Goal: Task Accomplishment & Management: Complete application form

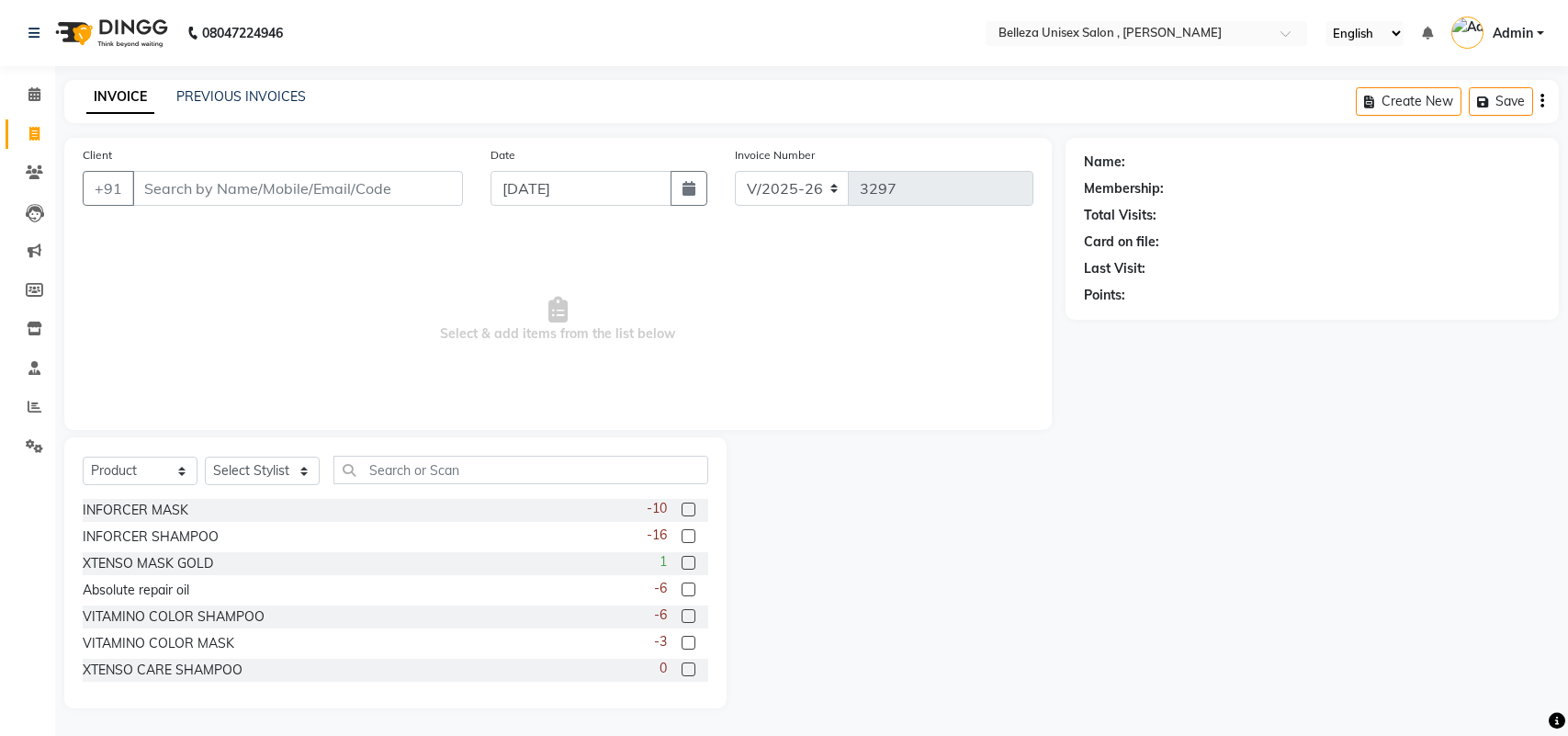
select select "4047"
select select "product"
click at [27, 400] on icon at bounding box center [34, 407] width 14 height 14
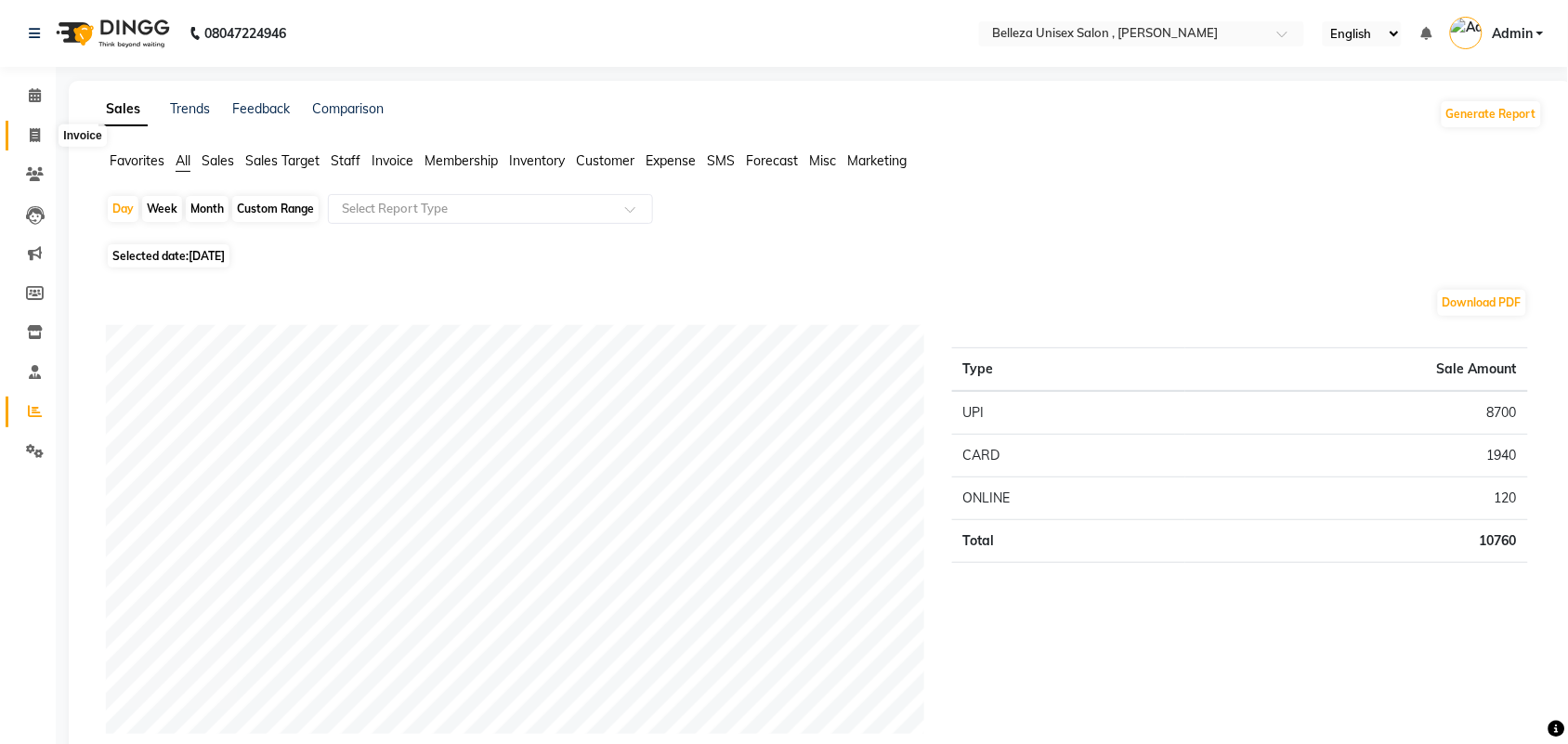
click at [39, 135] on icon at bounding box center [34, 135] width 10 height 14
select select "service"
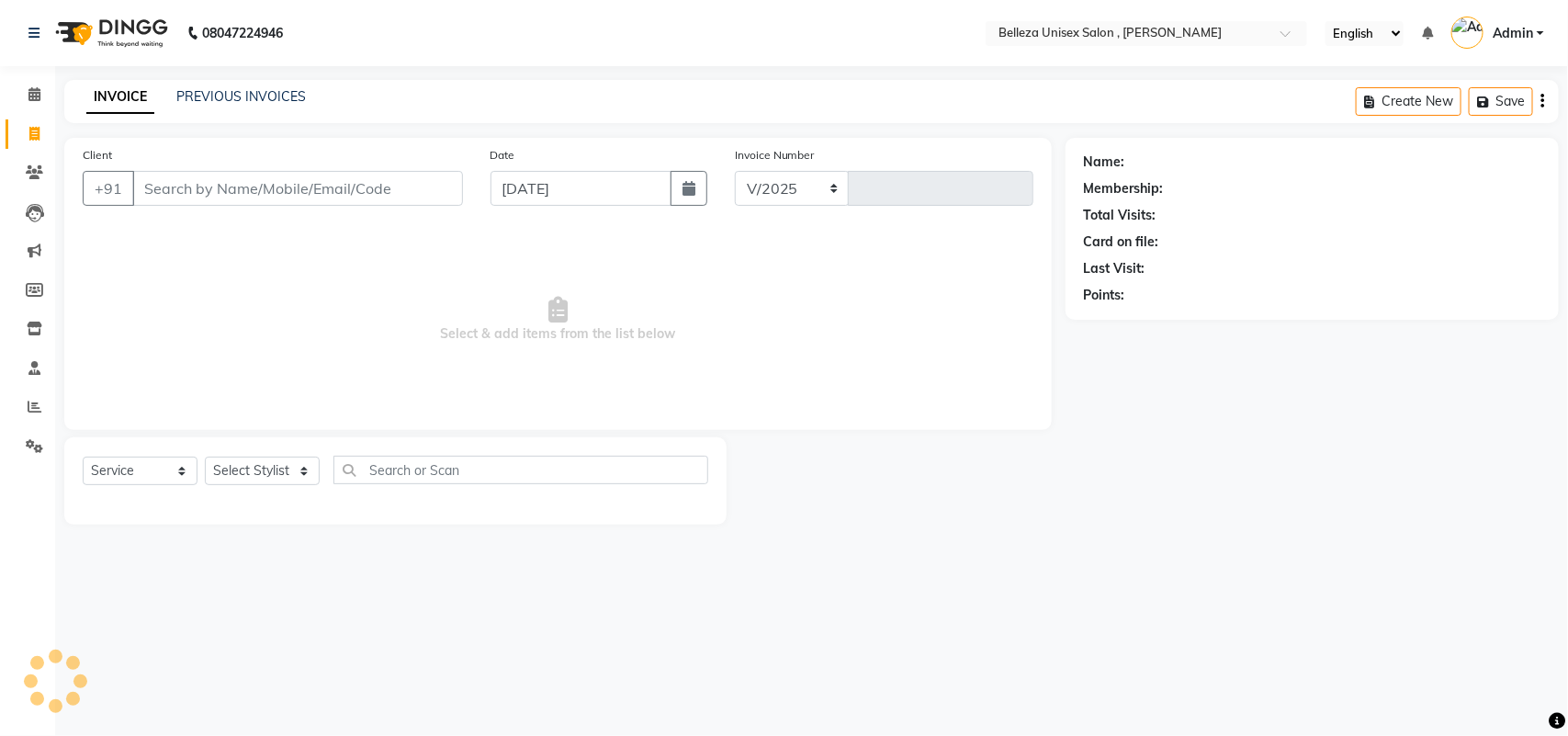
select select "4047"
type input "3297"
drag, startPoint x: 279, startPoint y: 182, endPoint x: 290, endPoint y: 190, distance: 13.6
click at [290, 190] on input "Client" at bounding box center [298, 189] width 331 height 35
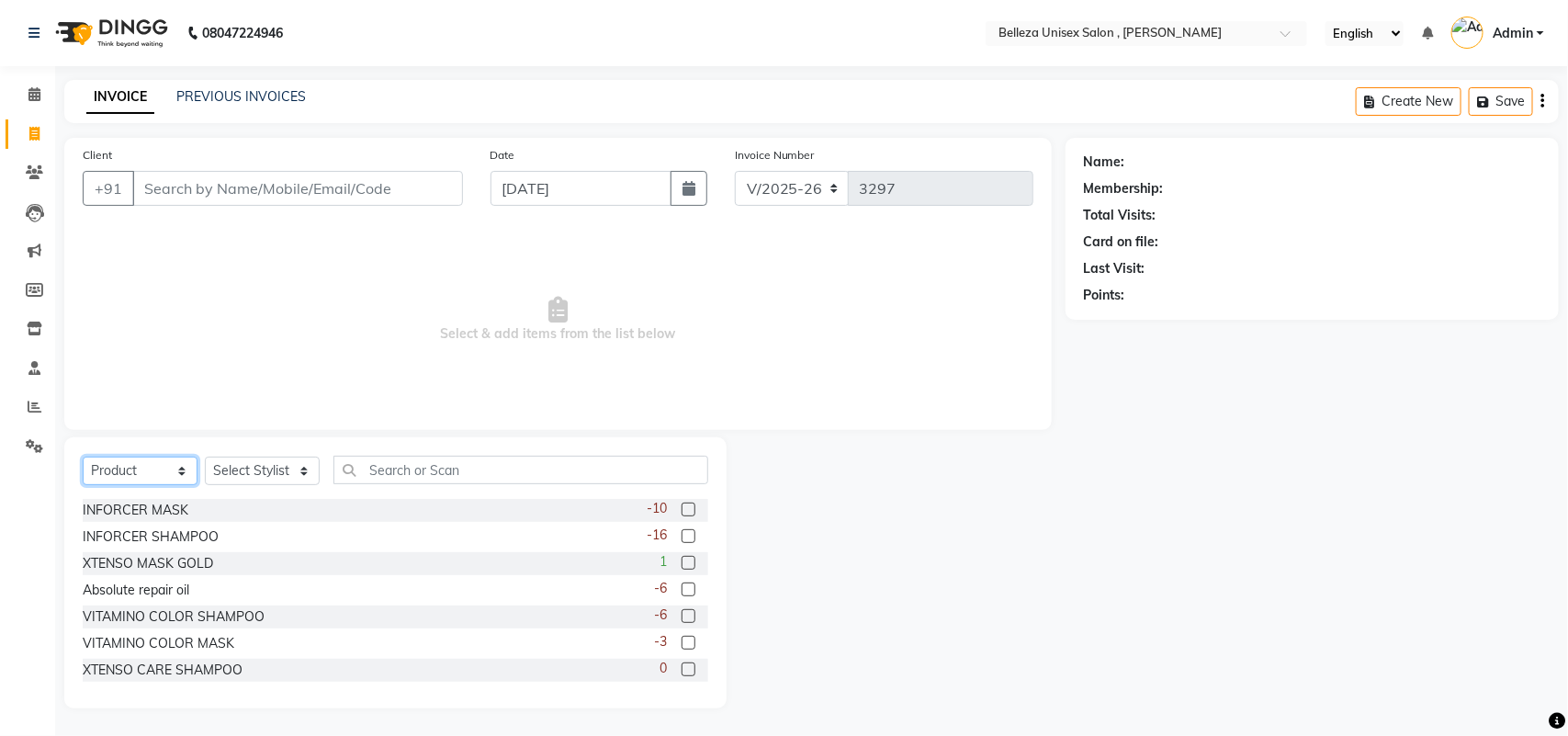
click at [181, 474] on select "Select Service Product Membership Package Voucher Prepaid Gift Card" at bounding box center [139, 471] width 115 height 28
select select "service"
click at [82, 457] on select "Select Service Product Membership Package Voucher Prepaid Gift Card" at bounding box center [139, 471] width 115 height 28
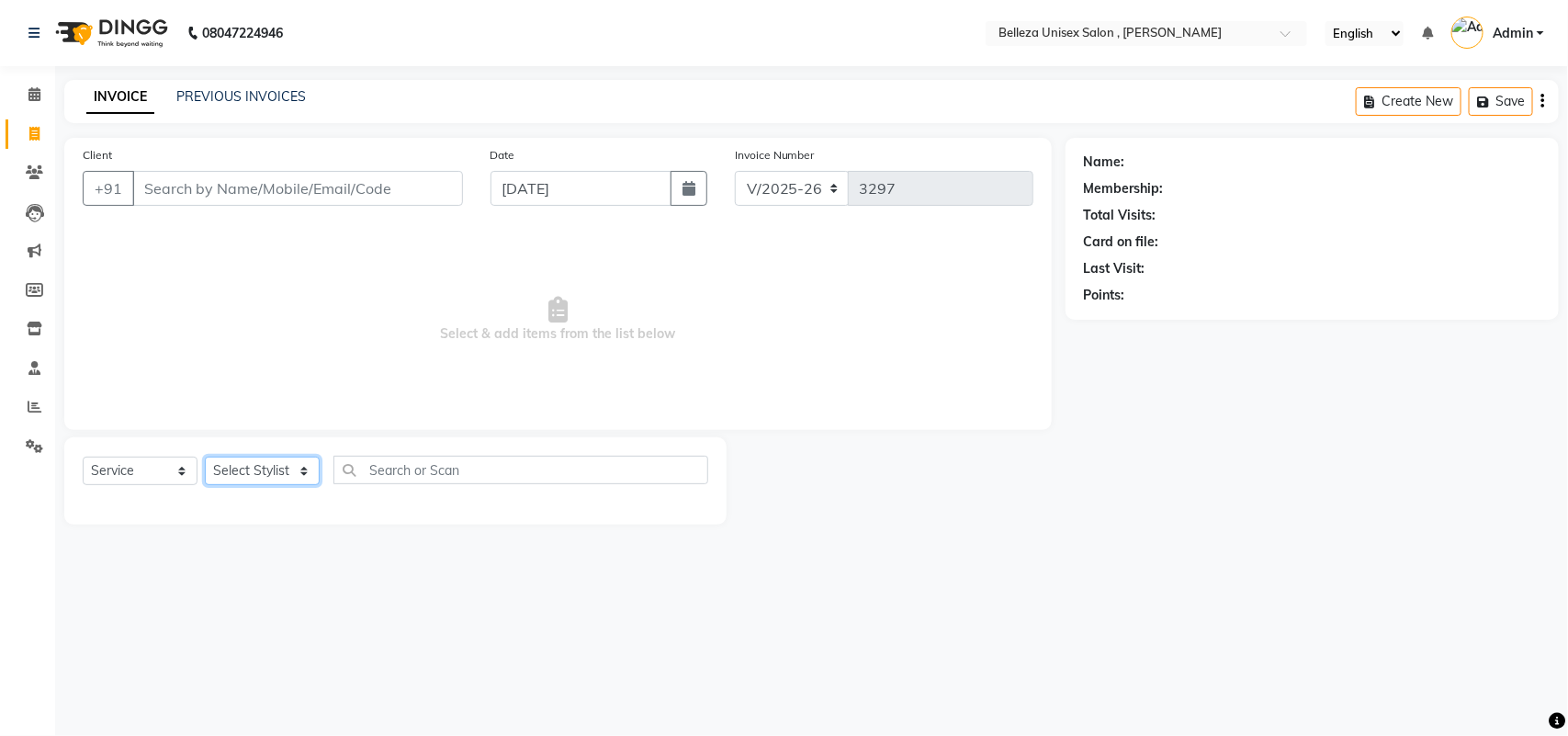
click at [253, 474] on select "Select Stylist [PERSON_NAME] Barsa Boss [PERSON_NAME] [PERSON_NAME] [PERSON_NAM…" at bounding box center [262, 471] width 115 height 28
select select "21520"
click at [205, 457] on select "Select Stylist [PERSON_NAME] Barsa Boss [PERSON_NAME] [PERSON_NAME] [PERSON_NAM…" at bounding box center [262, 471] width 115 height 28
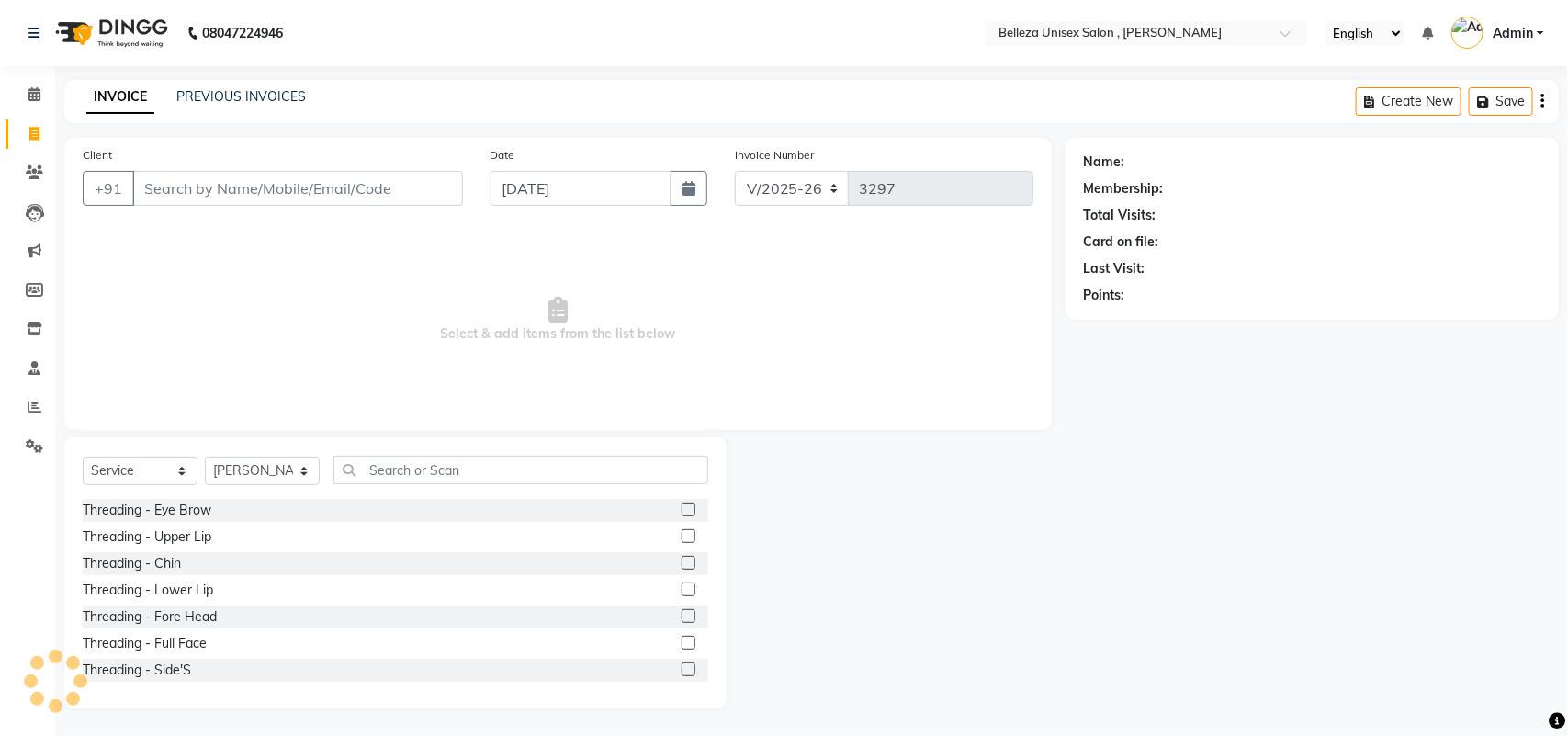
click at [681, 534] on label at bounding box center [688, 537] width 14 height 14
click at [681, 534] on input "checkbox" at bounding box center [687, 537] width 12 height 12
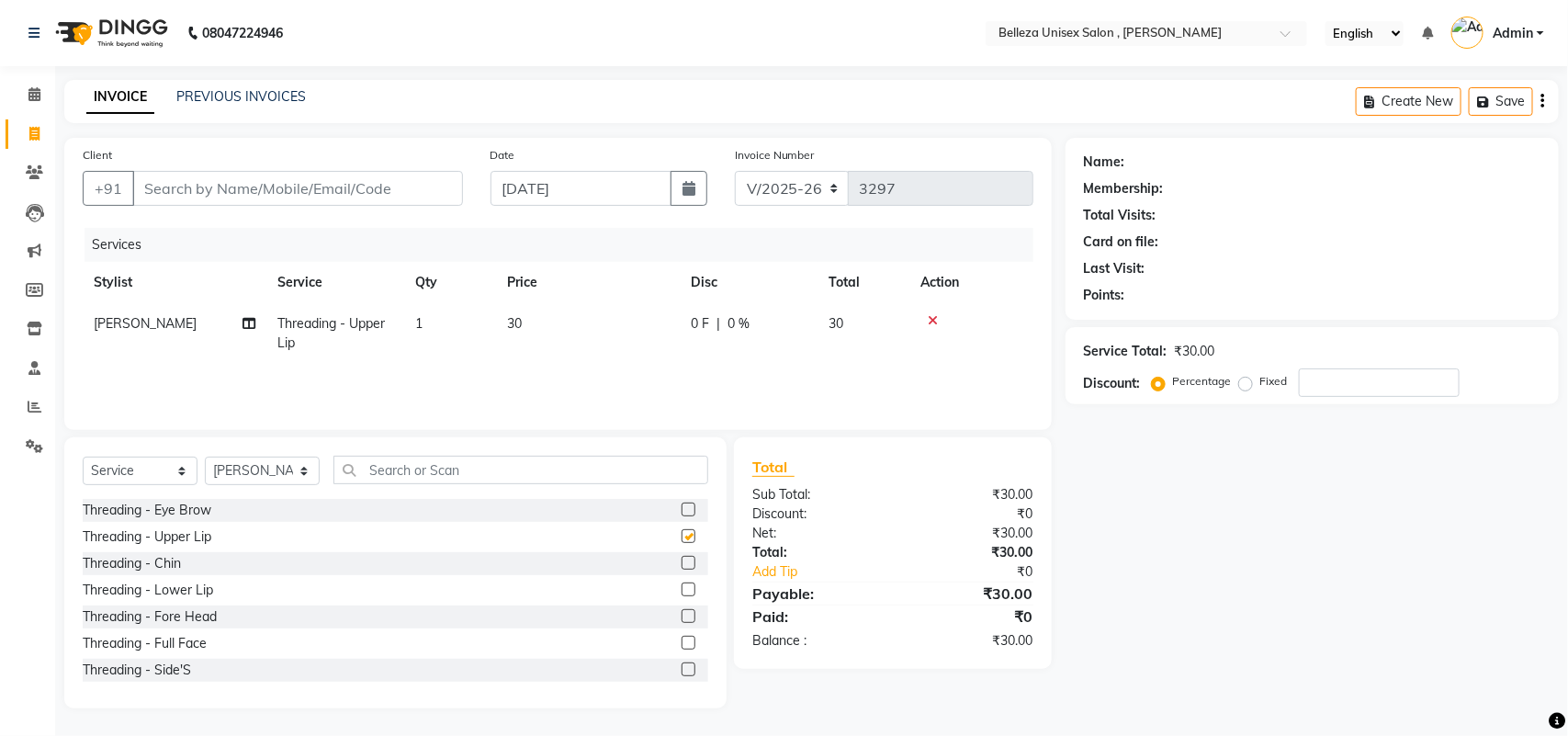
checkbox input "false"
click at [415, 476] on input "text" at bounding box center [521, 470] width 375 height 28
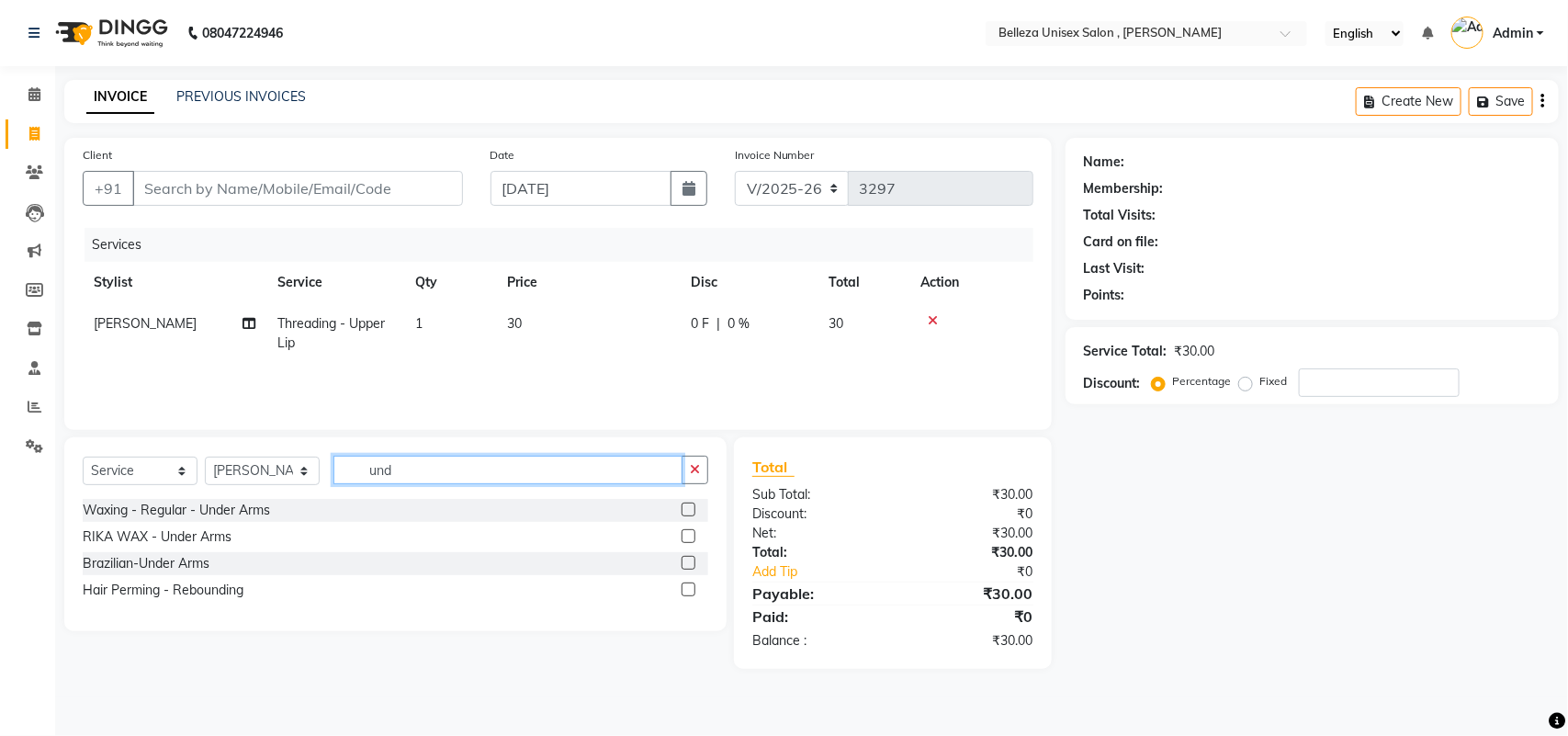
type input "und"
click at [690, 536] on label at bounding box center [688, 537] width 14 height 14
click at [690, 536] on input "checkbox" at bounding box center [687, 537] width 12 height 12
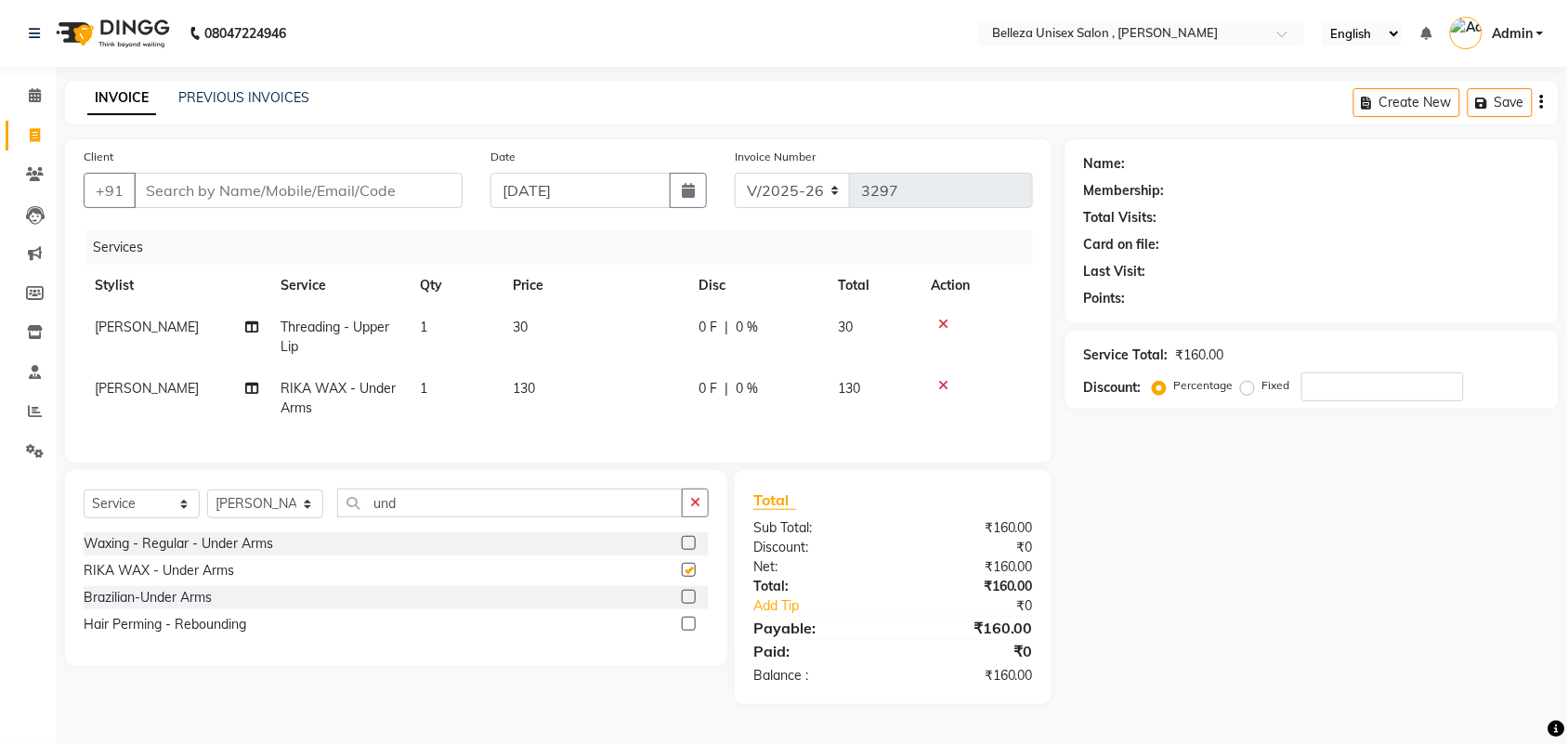
checkbox input "false"
click at [344, 184] on input "Client" at bounding box center [299, 191] width 329 height 35
type input "9"
type input "0"
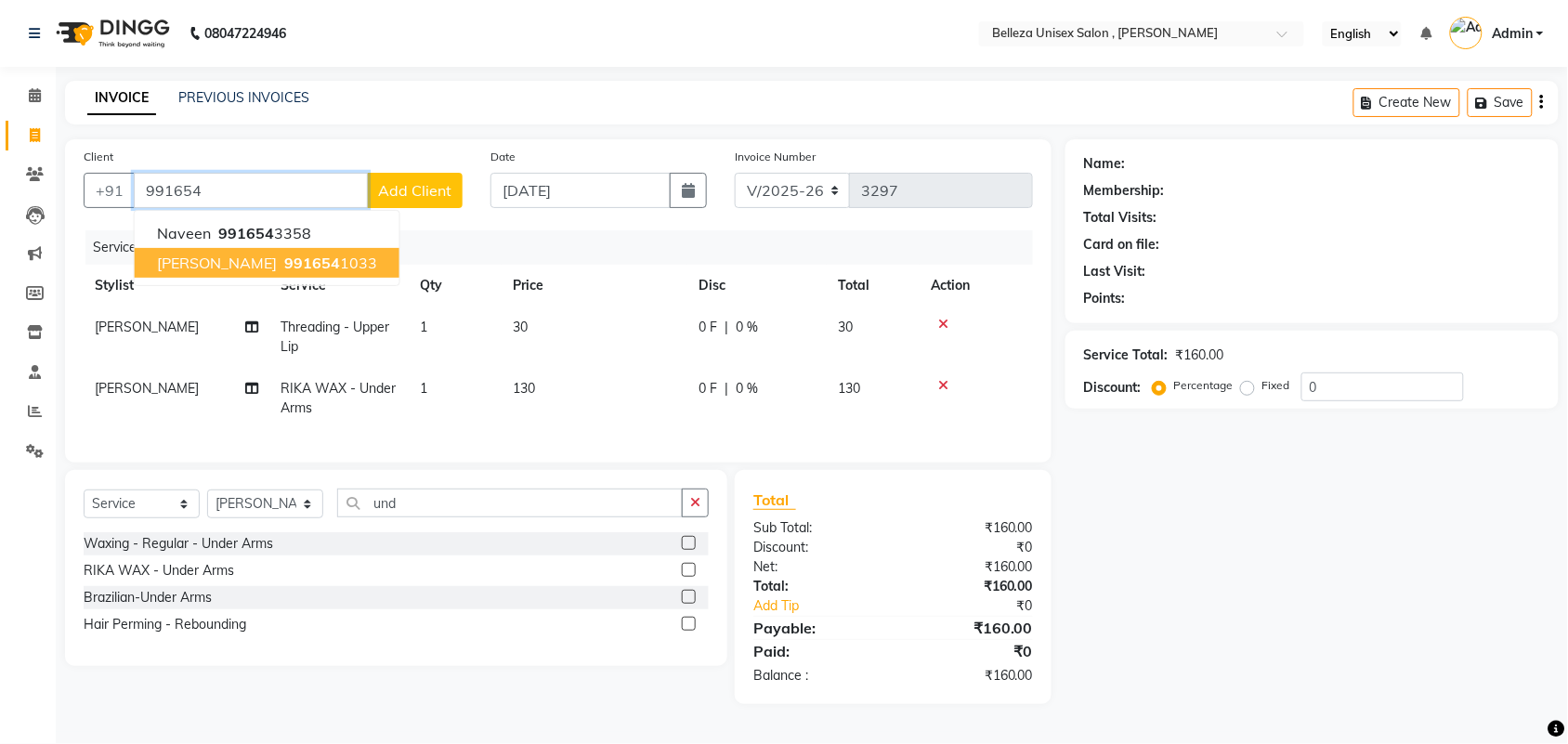
click at [293, 265] on ngb-highlight "991654 1033" at bounding box center [329, 262] width 97 height 19
type input "9916541033"
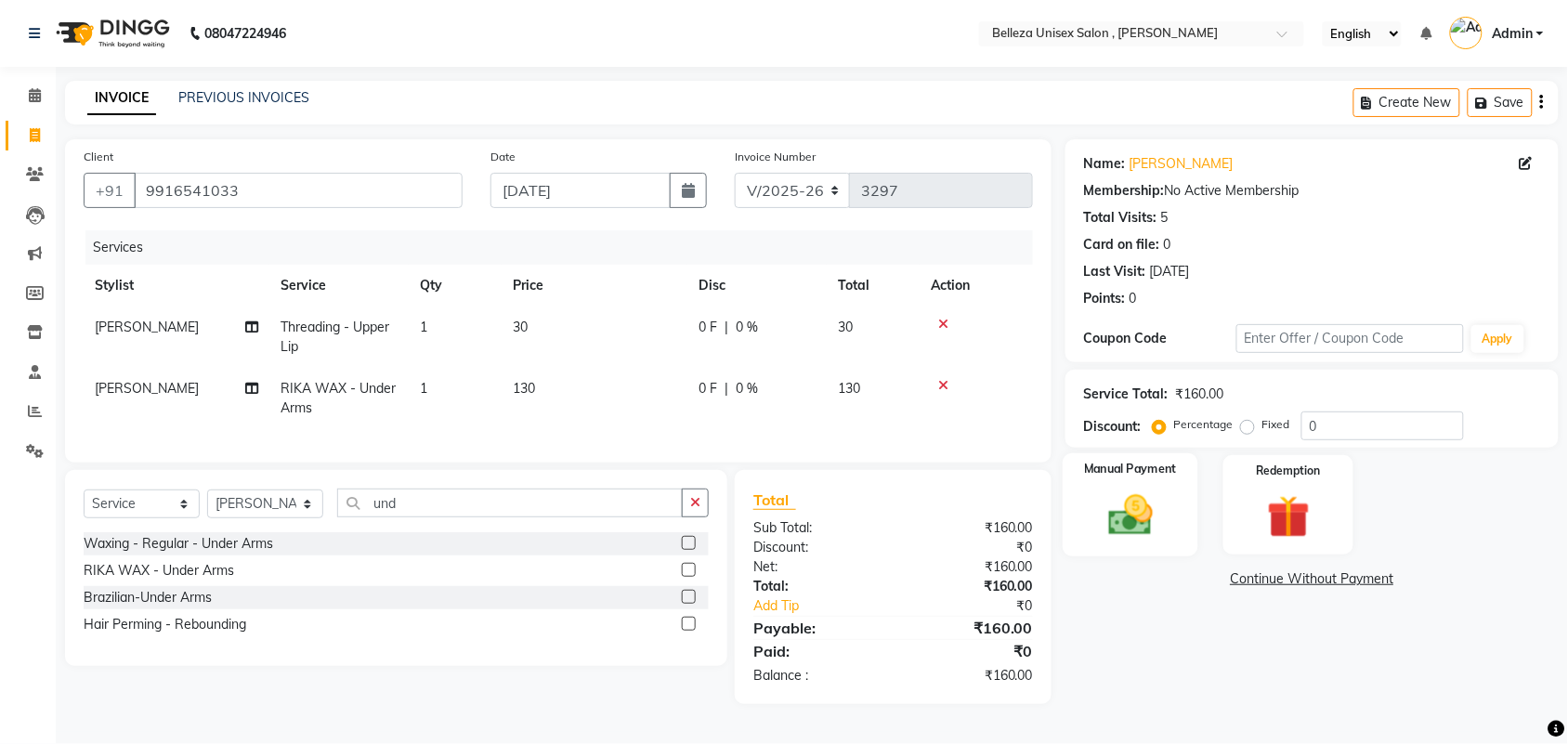
click at [1117, 511] on img at bounding box center [1130, 515] width 72 height 51
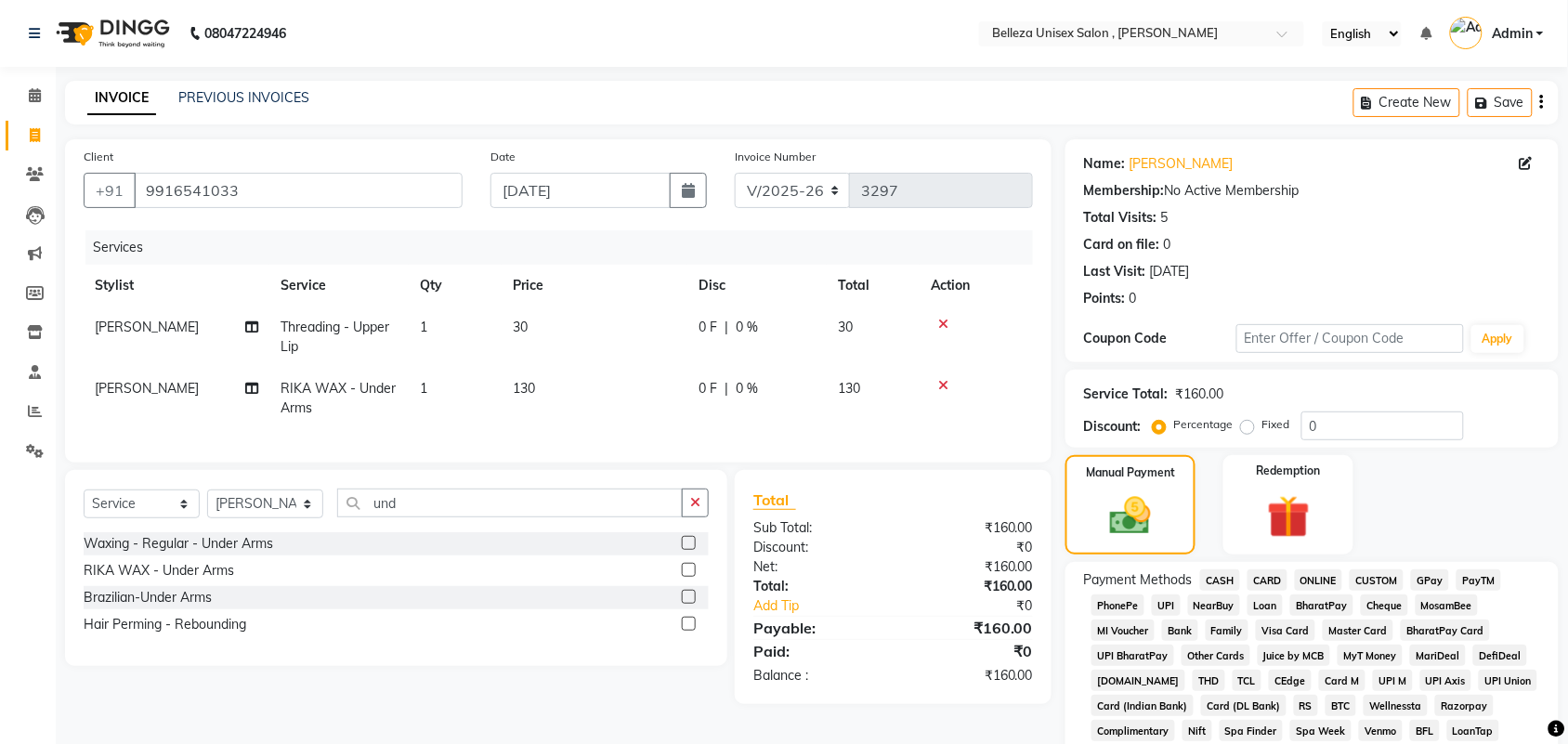
click at [1171, 607] on span "UPI" at bounding box center [1166, 605] width 28 height 22
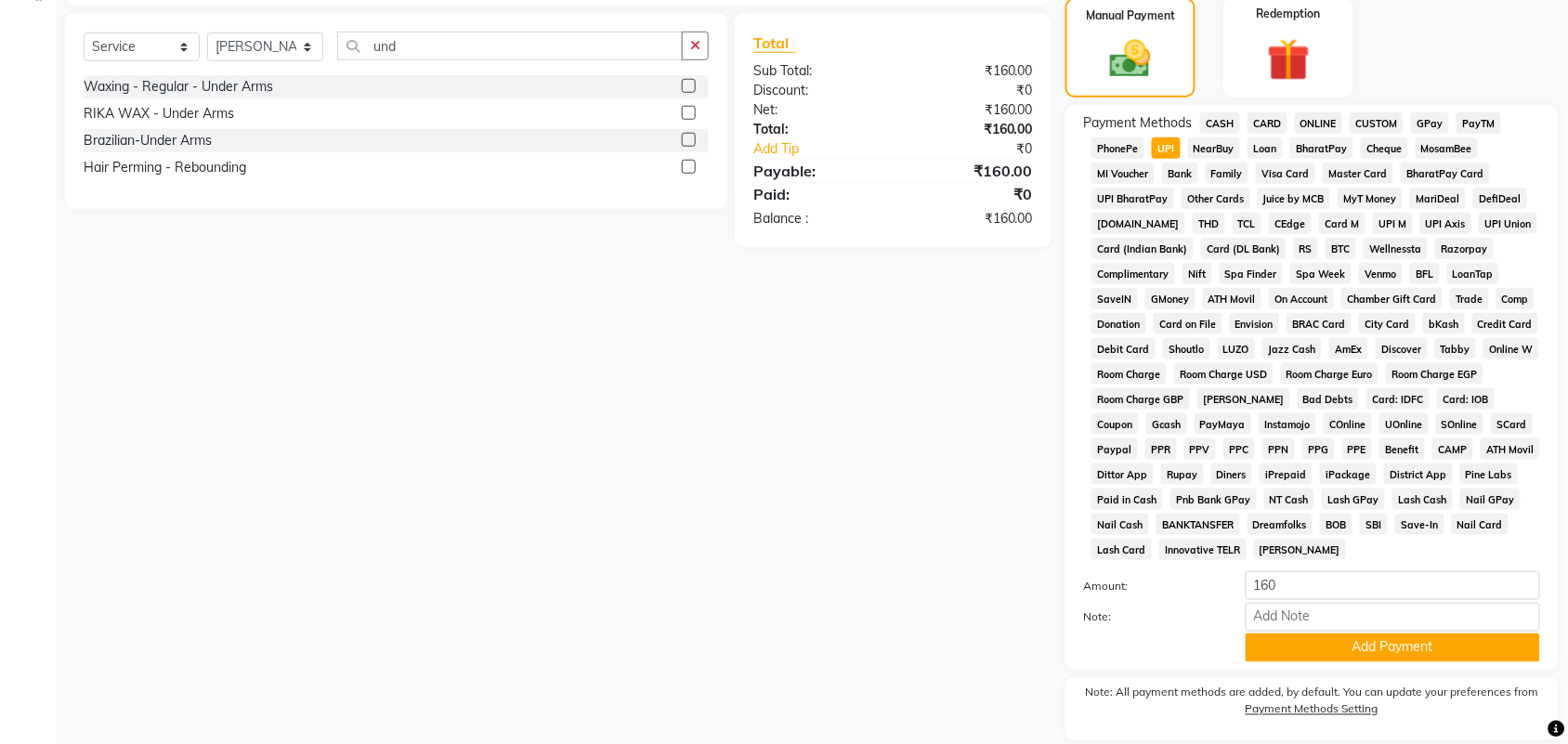
scroll to position [518, 0]
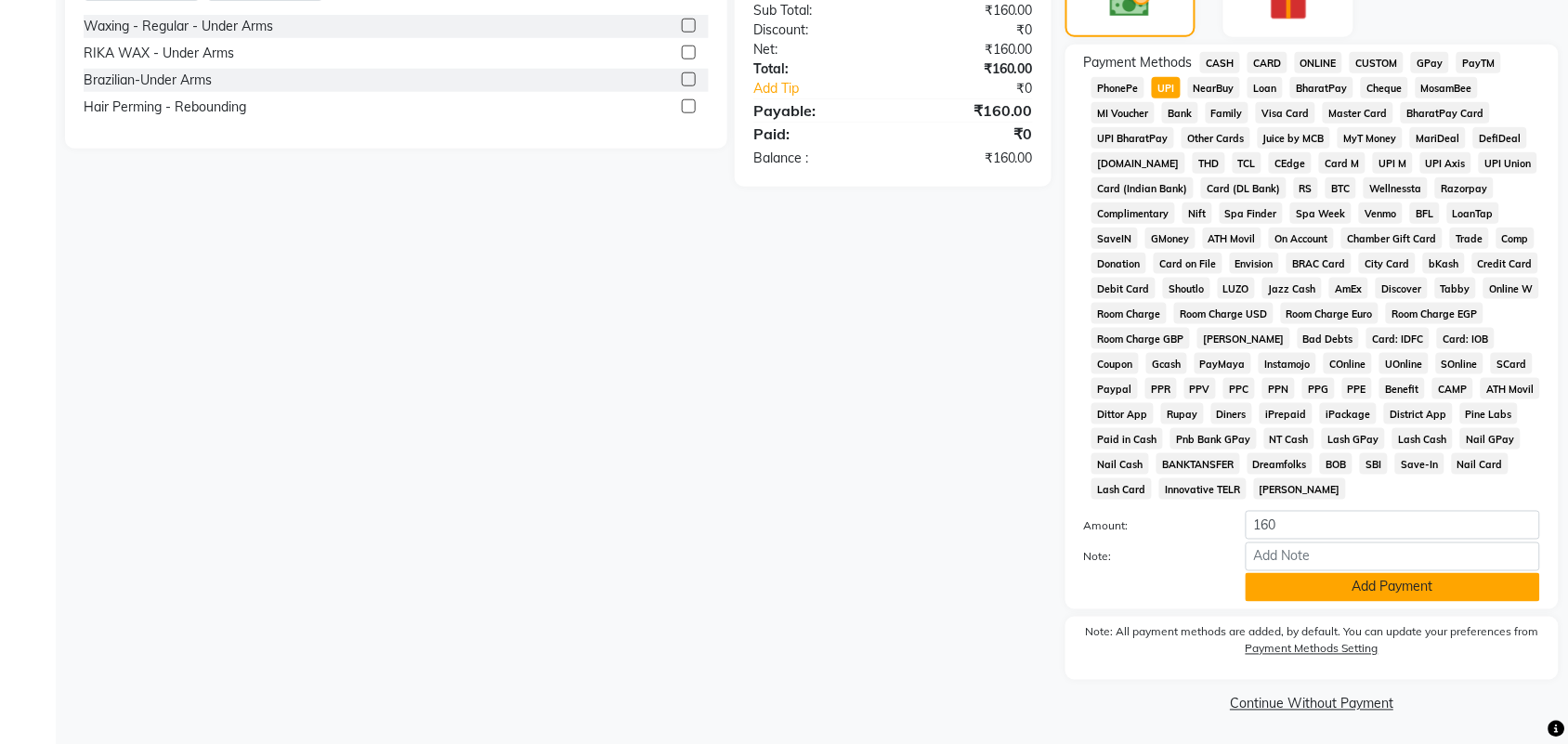
click at [1321, 592] on button "Add Payment" at bounding box center [1393, 587] width 295 height 28
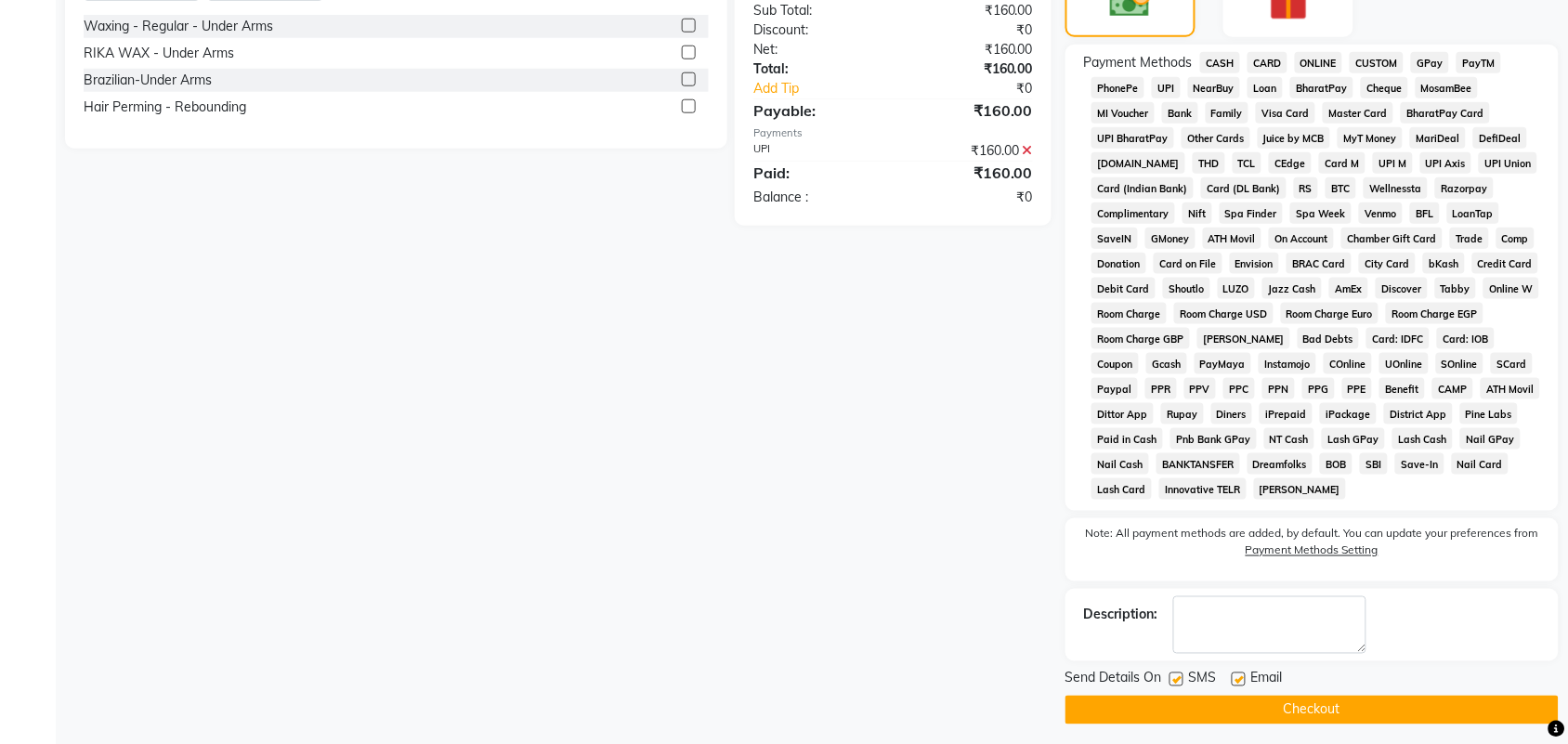
click at [1291, 712] on button "Checkout" at bounding box center [1313, 710] width 493 height 28
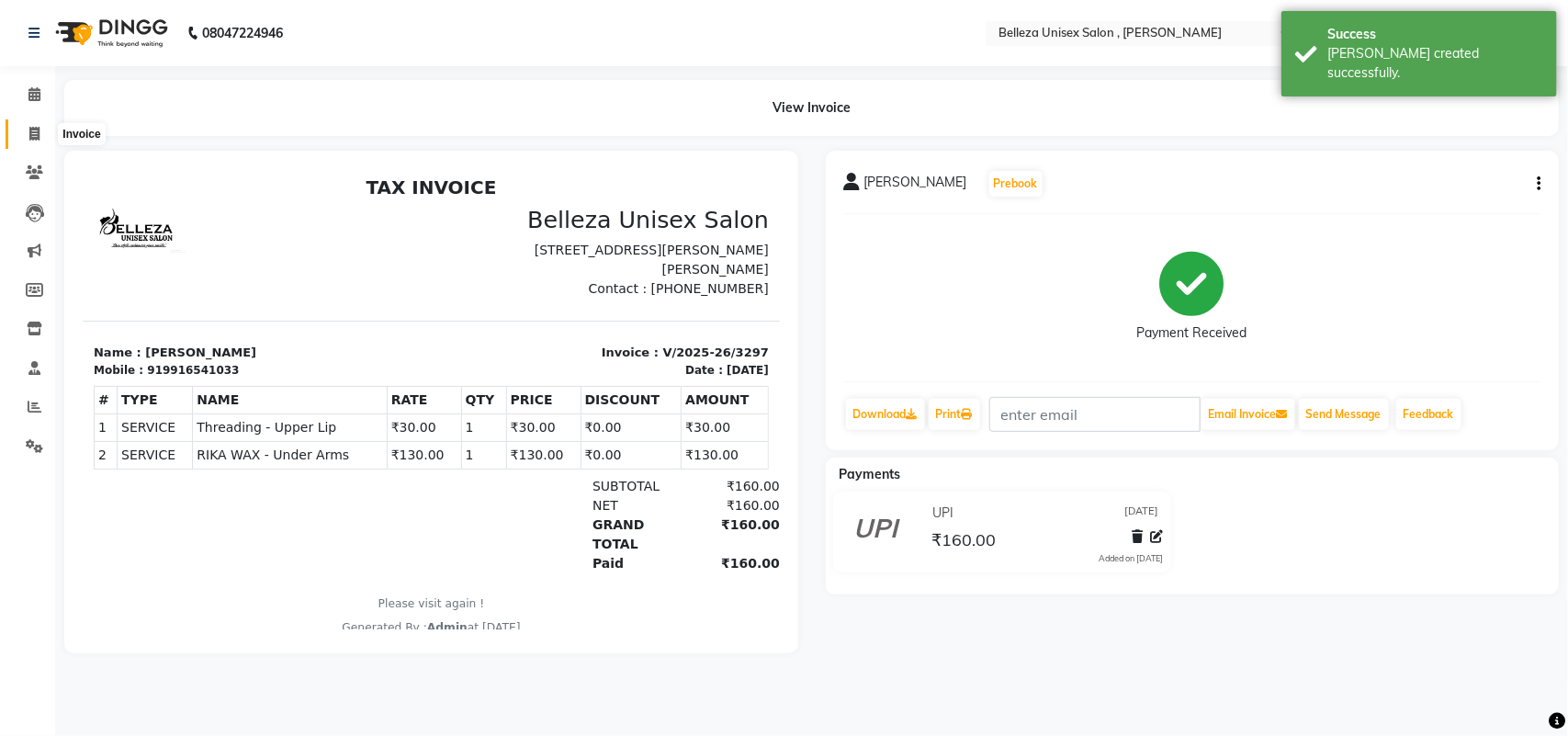
click at [33, 130] on icon at bounding box center [34, 134] width 10 height 14
select select "service"
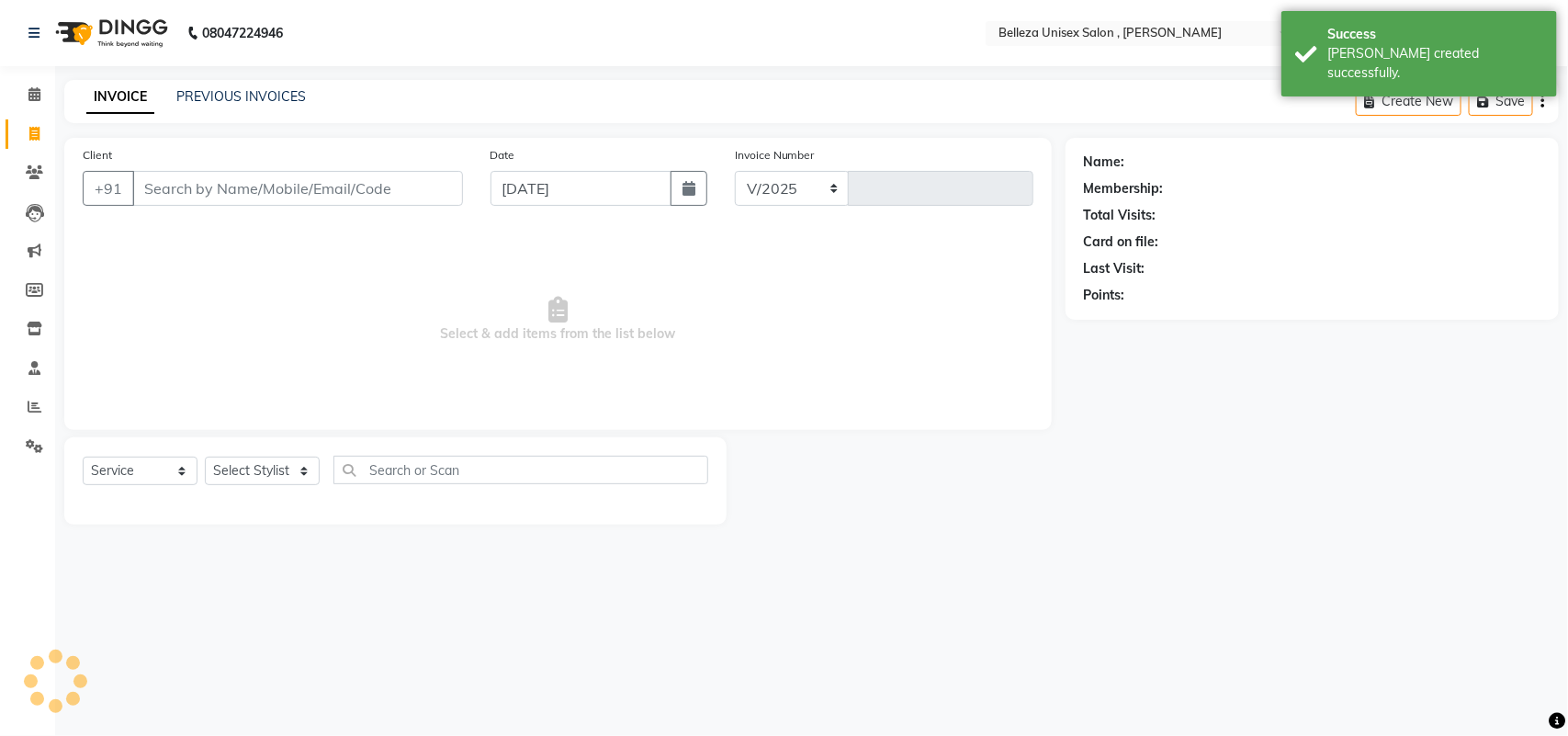
select select "4047"
type input "3298"
click at [408, 191] on input "Client" at bounding box center [298, 189] width 331 height 35
select select "product"
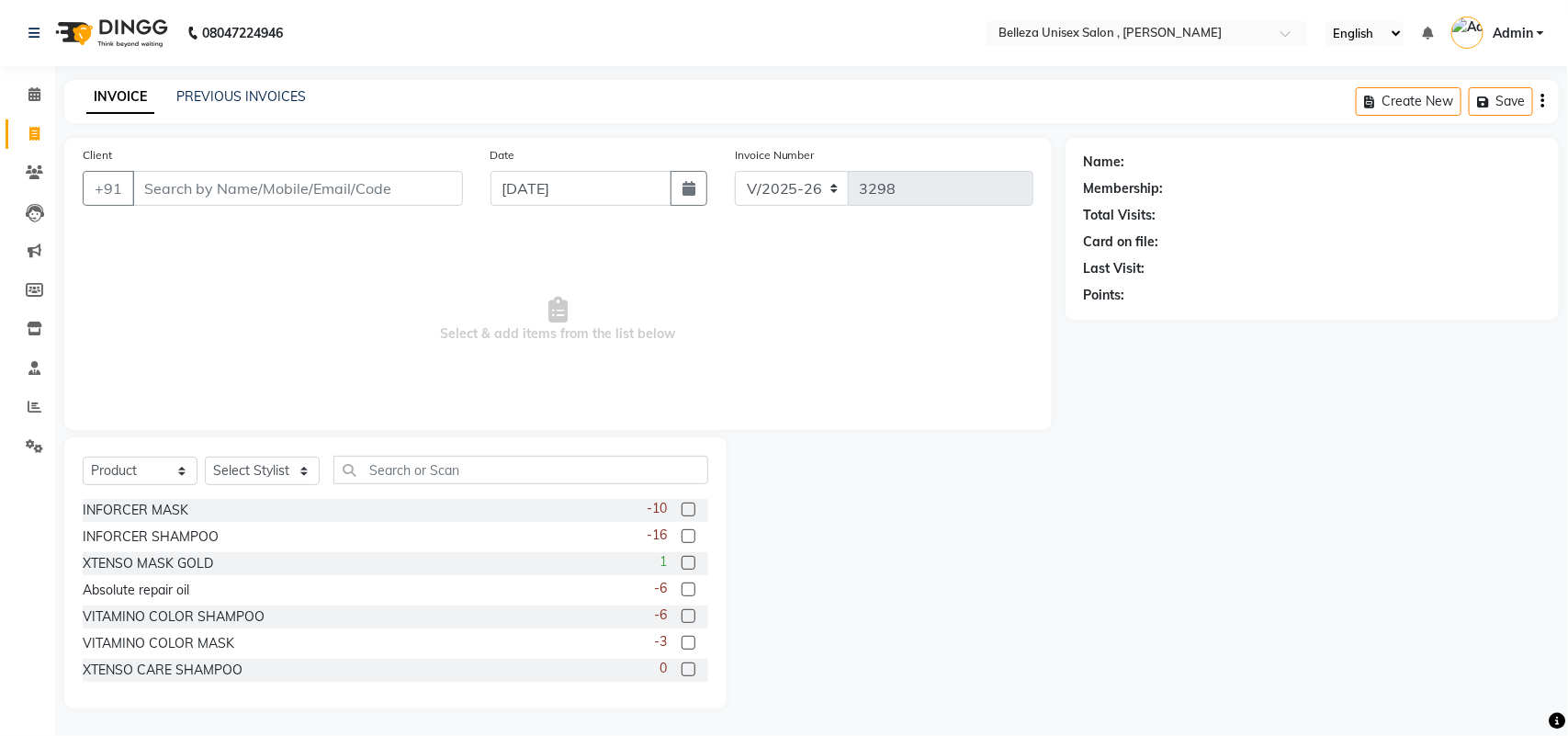
click at [396, 194] on input "Client" at bounding box center [298, 189] width 331 height 35
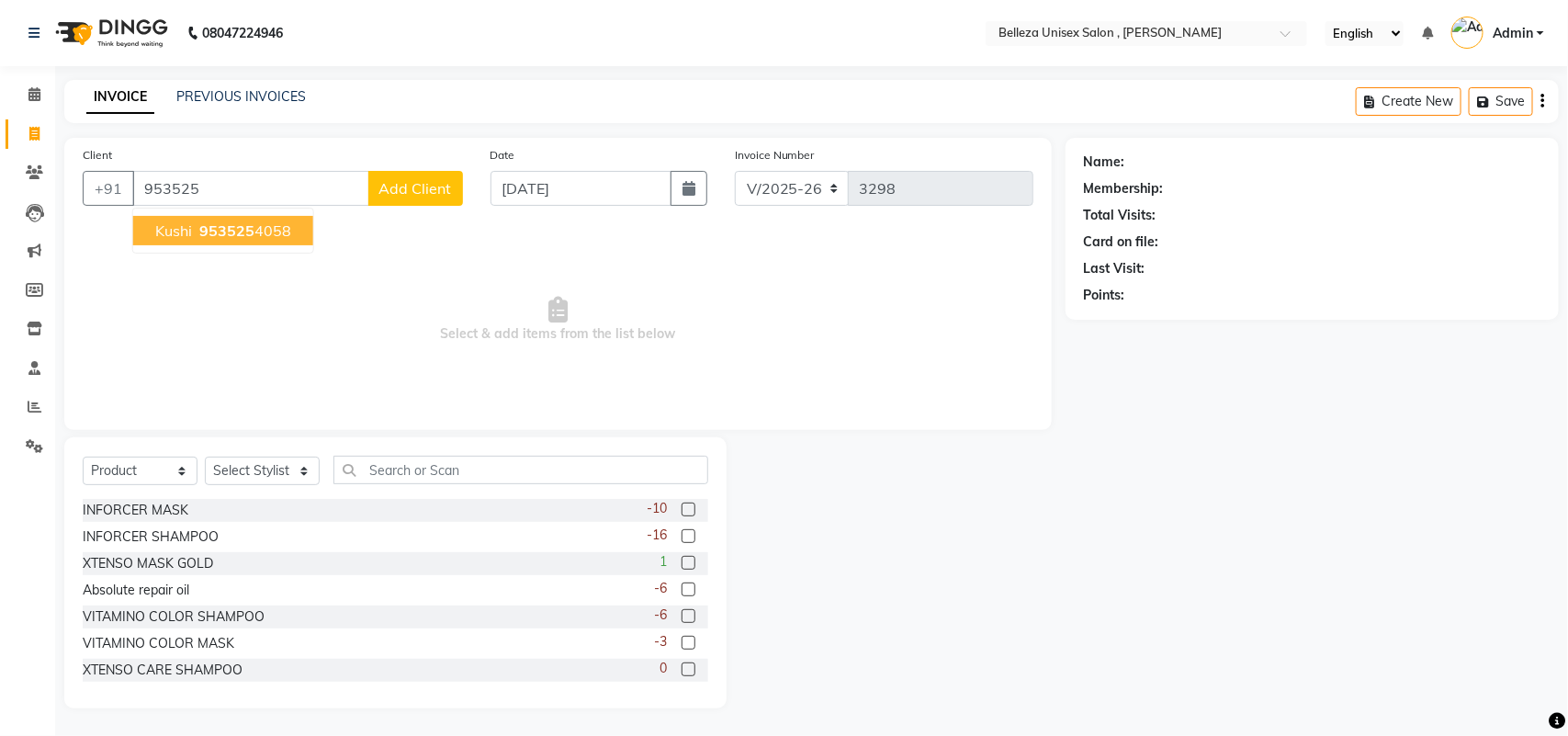
click at [267, 223] on ngb-highlight "953525 4058" at bounding box center [243, 230] width 96 height 18
type input "9535254058"
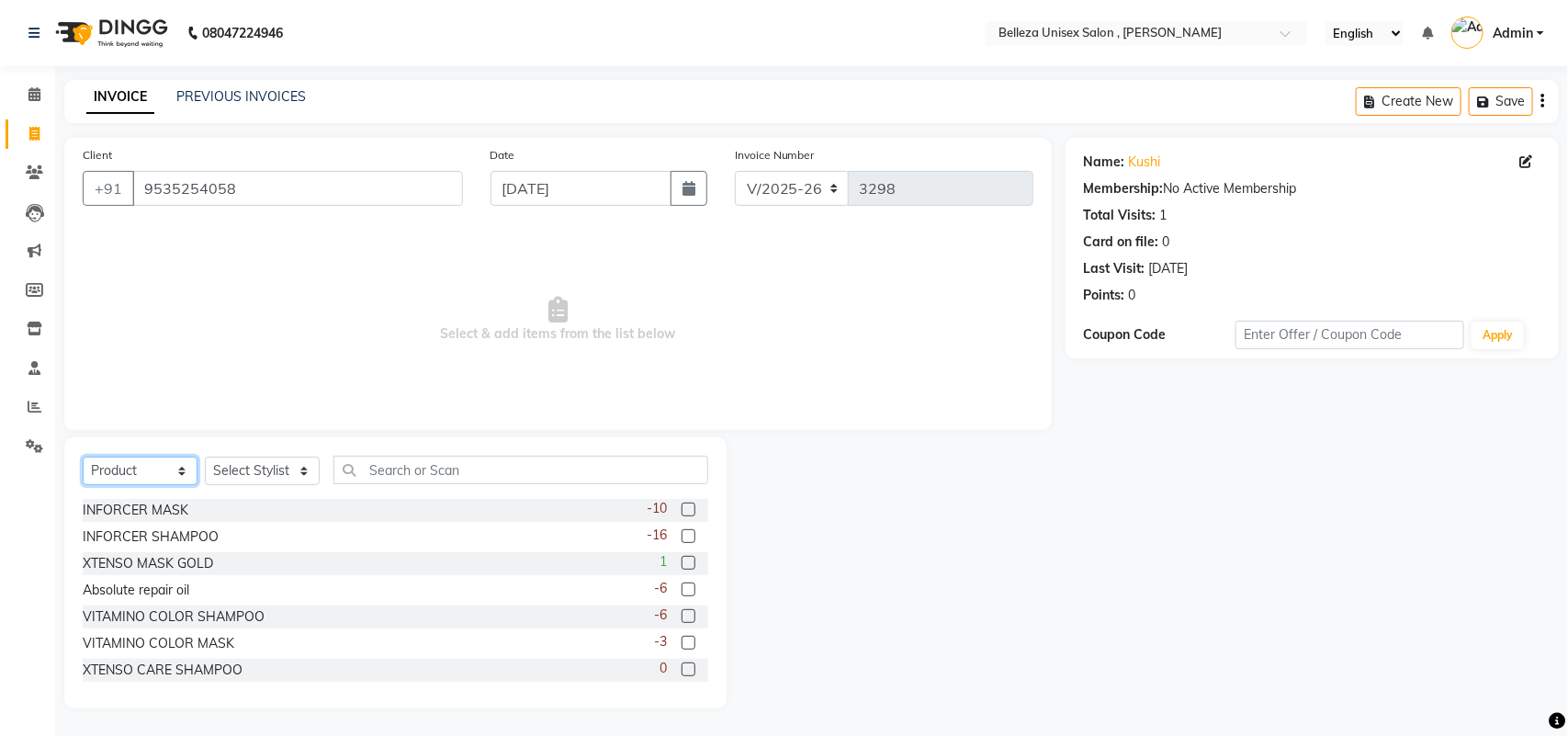
click at [184, 462] on select "Select Service Product Membership Package Voucher Prepaid Gift Card" at bounding box center [139, 471] width 115 height 28
select select "service"
click at [82, 457] on select "Select Service Product Membership Package Voucher Prepaid Gift Card" at bounding box center [139, 471] width 115 height 28
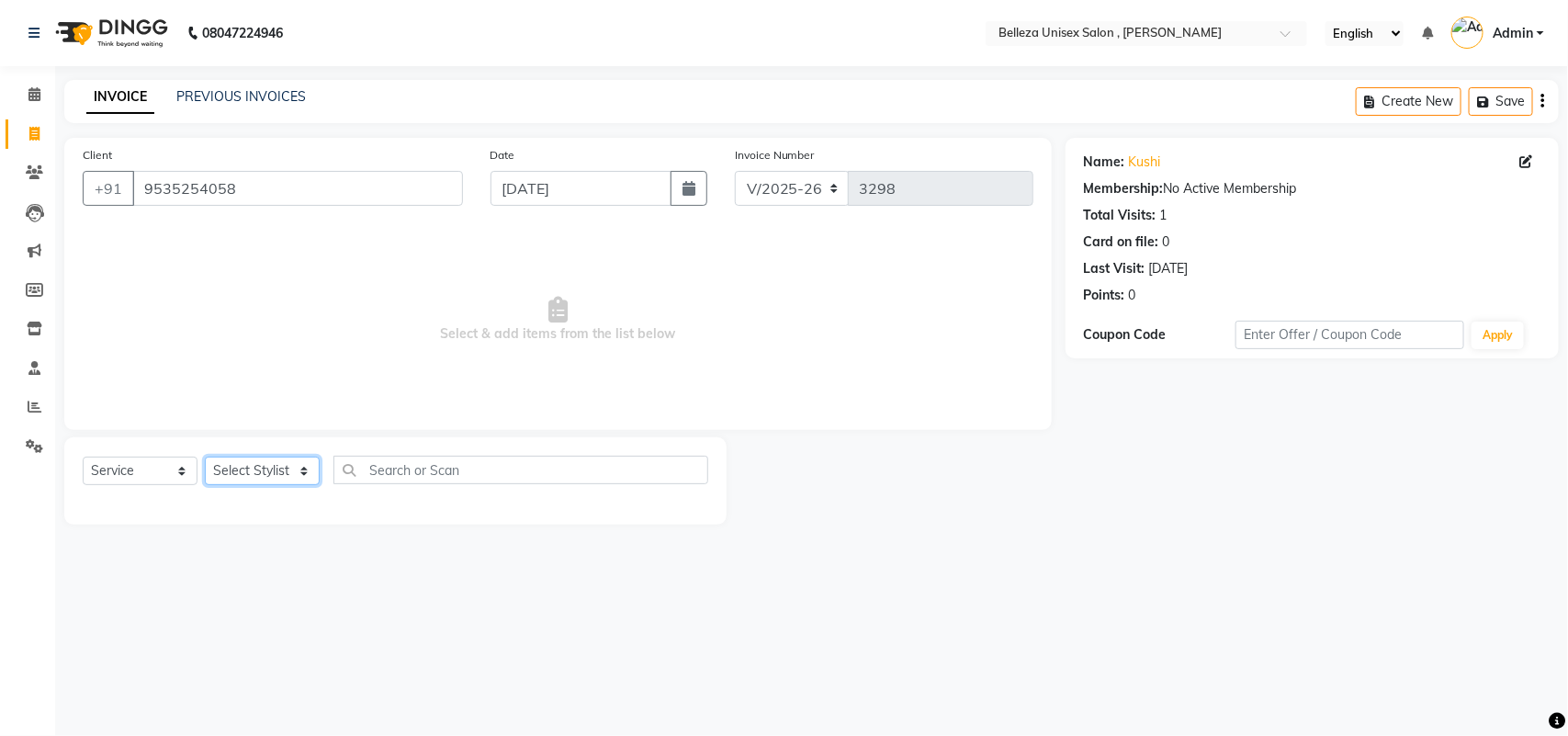
click at [253, 467] on select "Select Stylist [PERSON_NAME] Barsa Boss [PERSON_NAME] [PERSON_NAME] [PERSON_NAM…" at bounding box center [262, 471] width 115 height 28
select select "74848"
click at [205, 457] on select "Select Stylist [PERSON_NAME] Barsa Boss [PERSON_NAME] [PERSON_NAME] [PERSON_NAM…" at bounding box center [262, 471] width 115 height 28
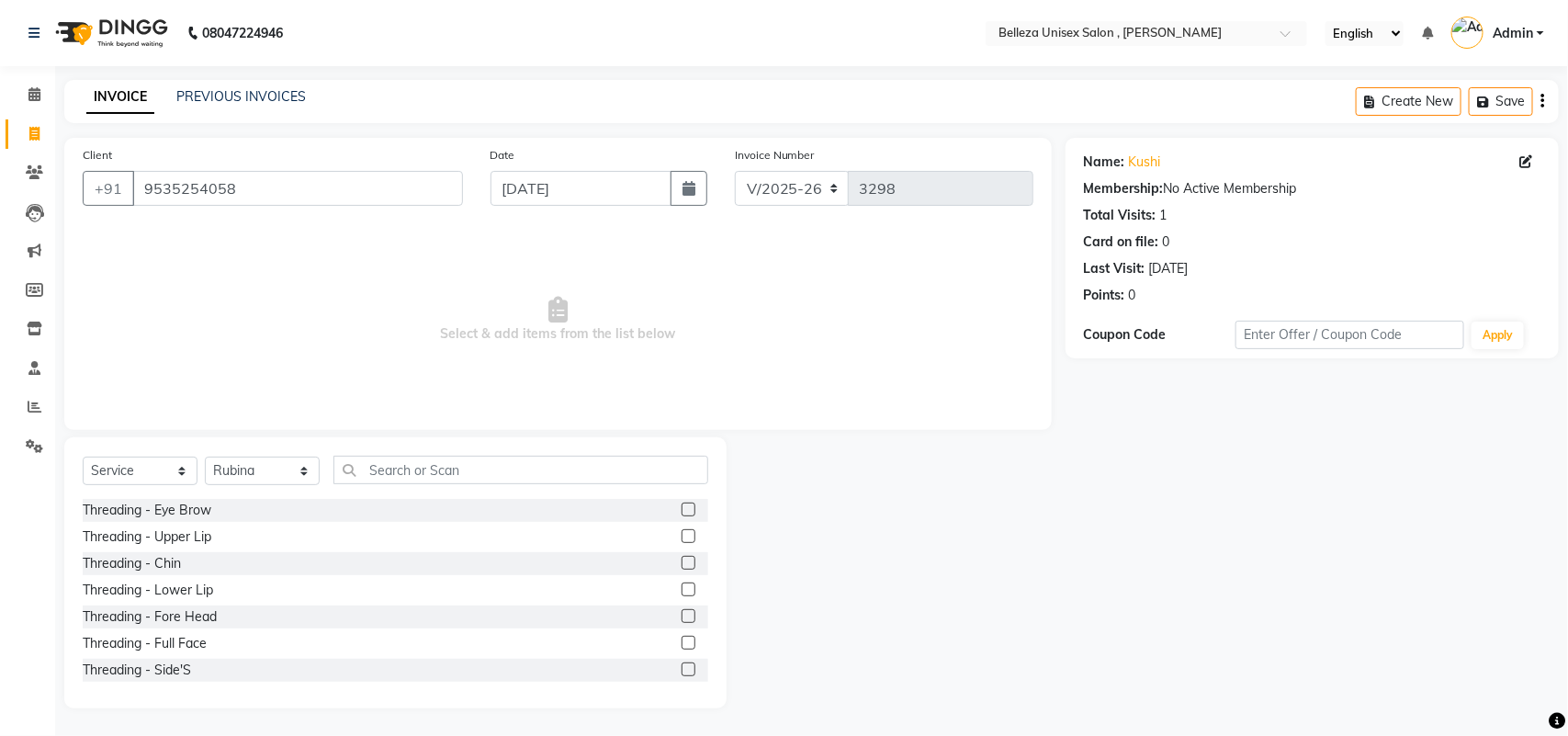
click at [681, 504] on label at bounding box center [688, 509] width 14 height 14
click at [681, 505] on input "checkbox" at bounding box center [687, 510] width 12 height 12
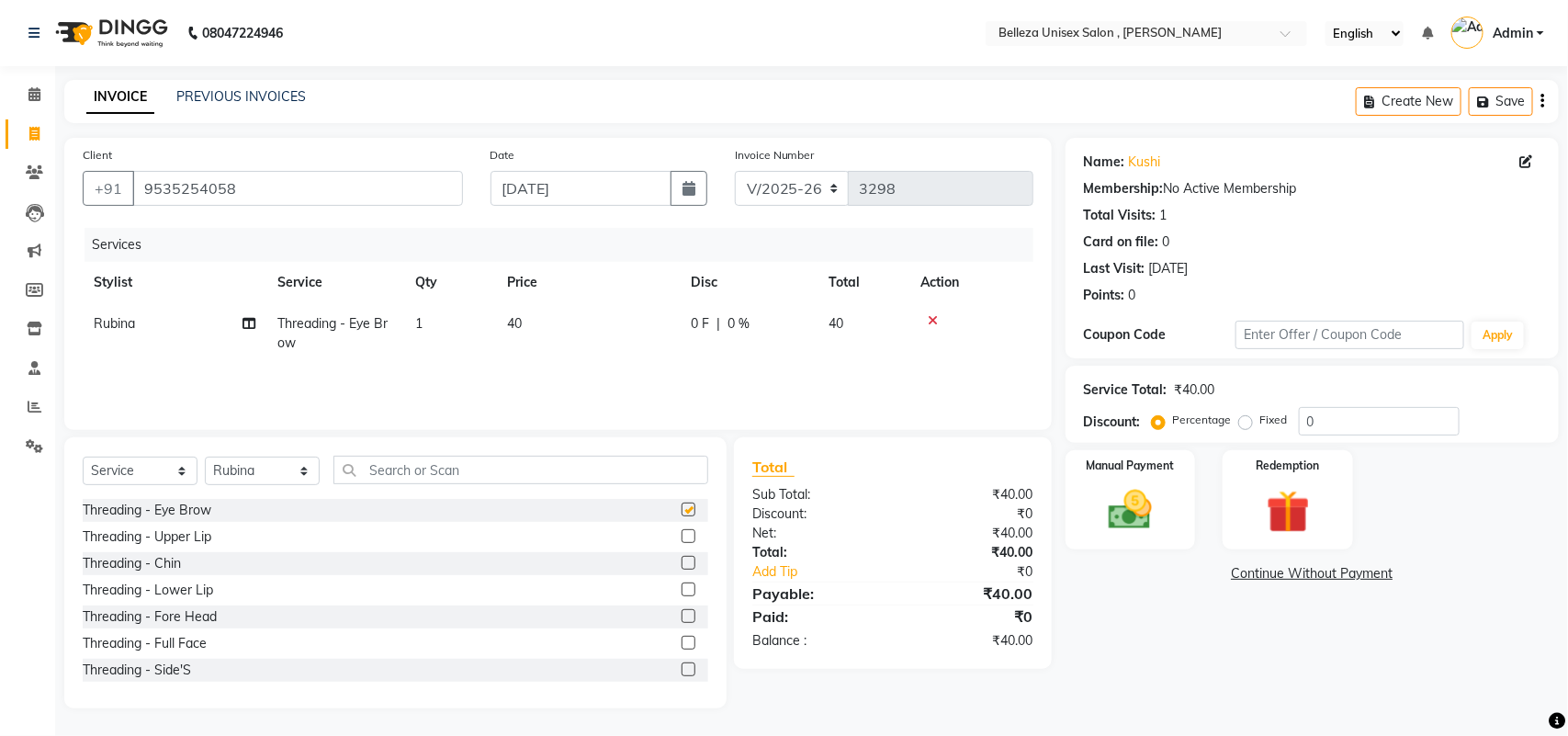
checkbox input "false"
click at [479, 475] on input "text" at bounding box center [521, 470] width 375 height 28
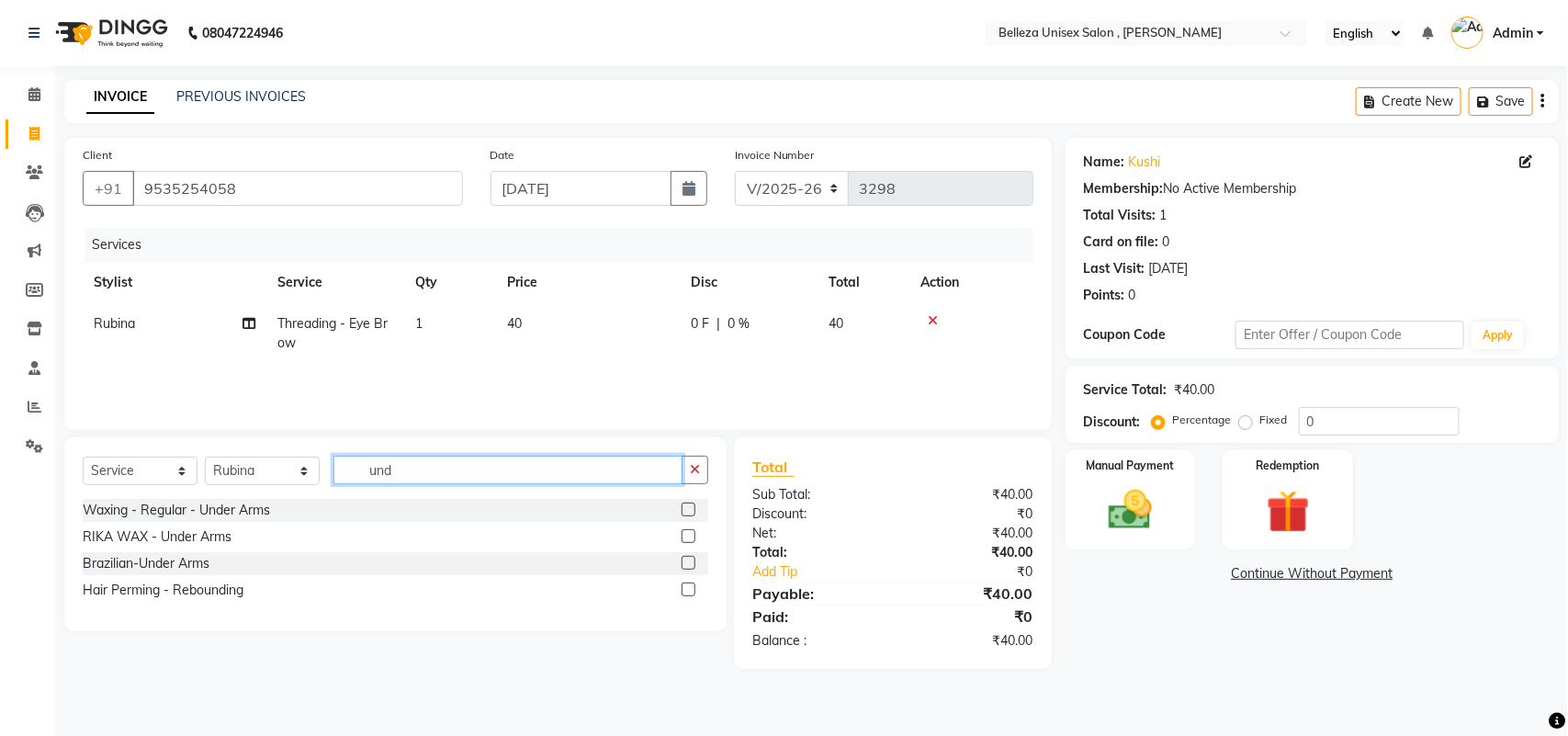
type input "und"
click at [686, 536] on label at bounding box center [688, 537] width 14 height 14
click at [686, 536] on input "checkbox" at bounding box center [687, 537] width 12 height 12
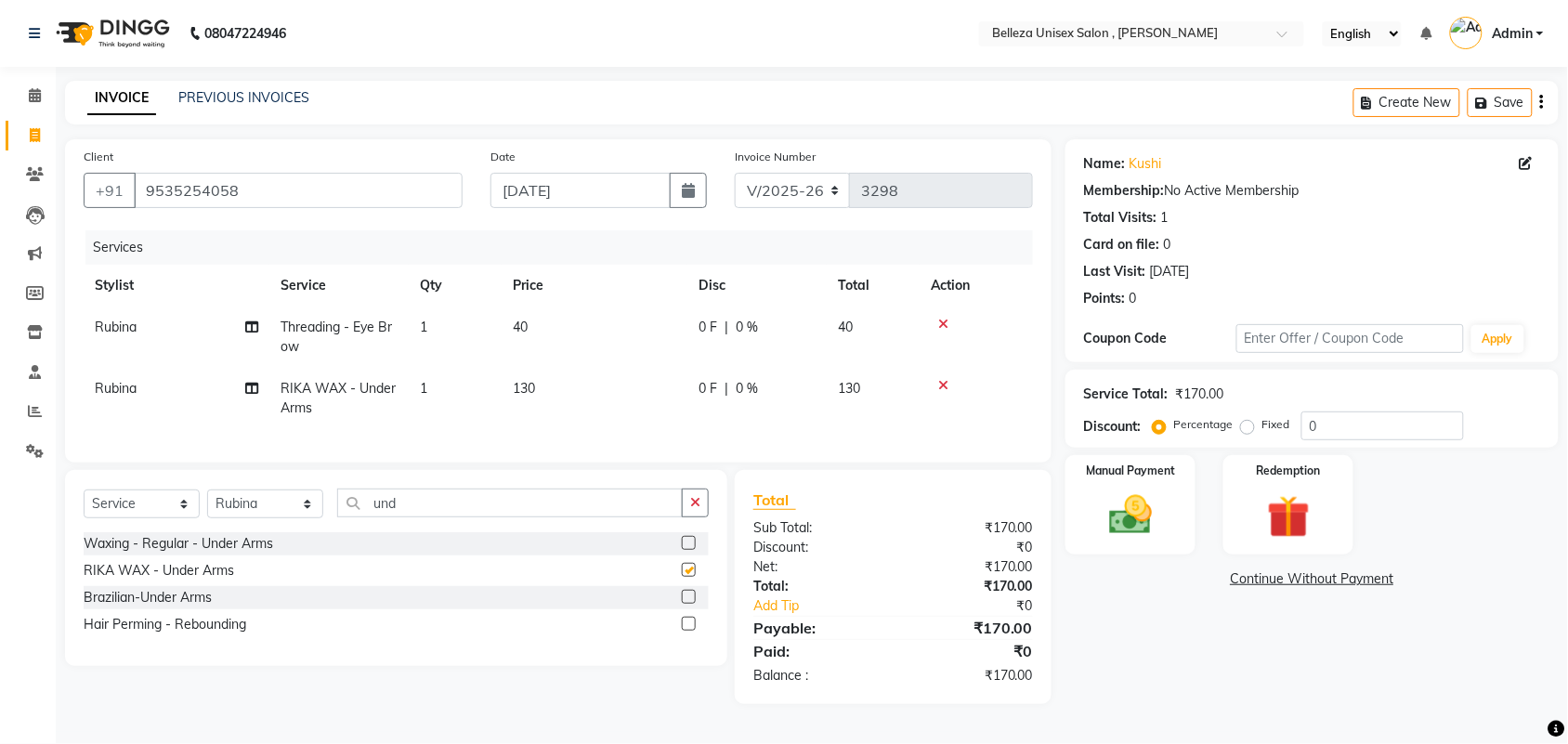
checkbox input "false"
click at [1127, 512] on img at bounding box center [1130, 515] width 72 height 51
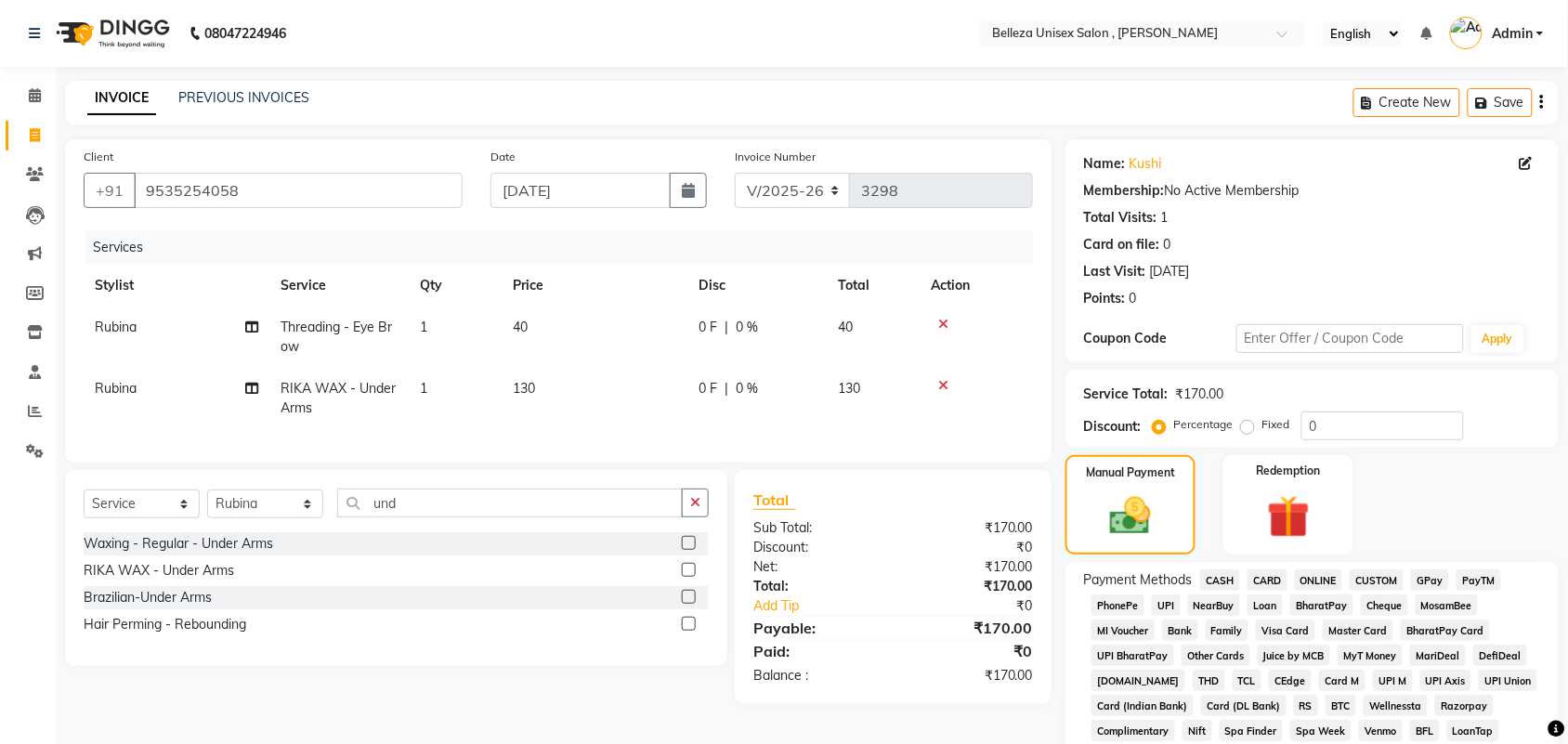
click at [1159, 600] on span "UPI" at bounding box center [1166, 605] width 28 height 22
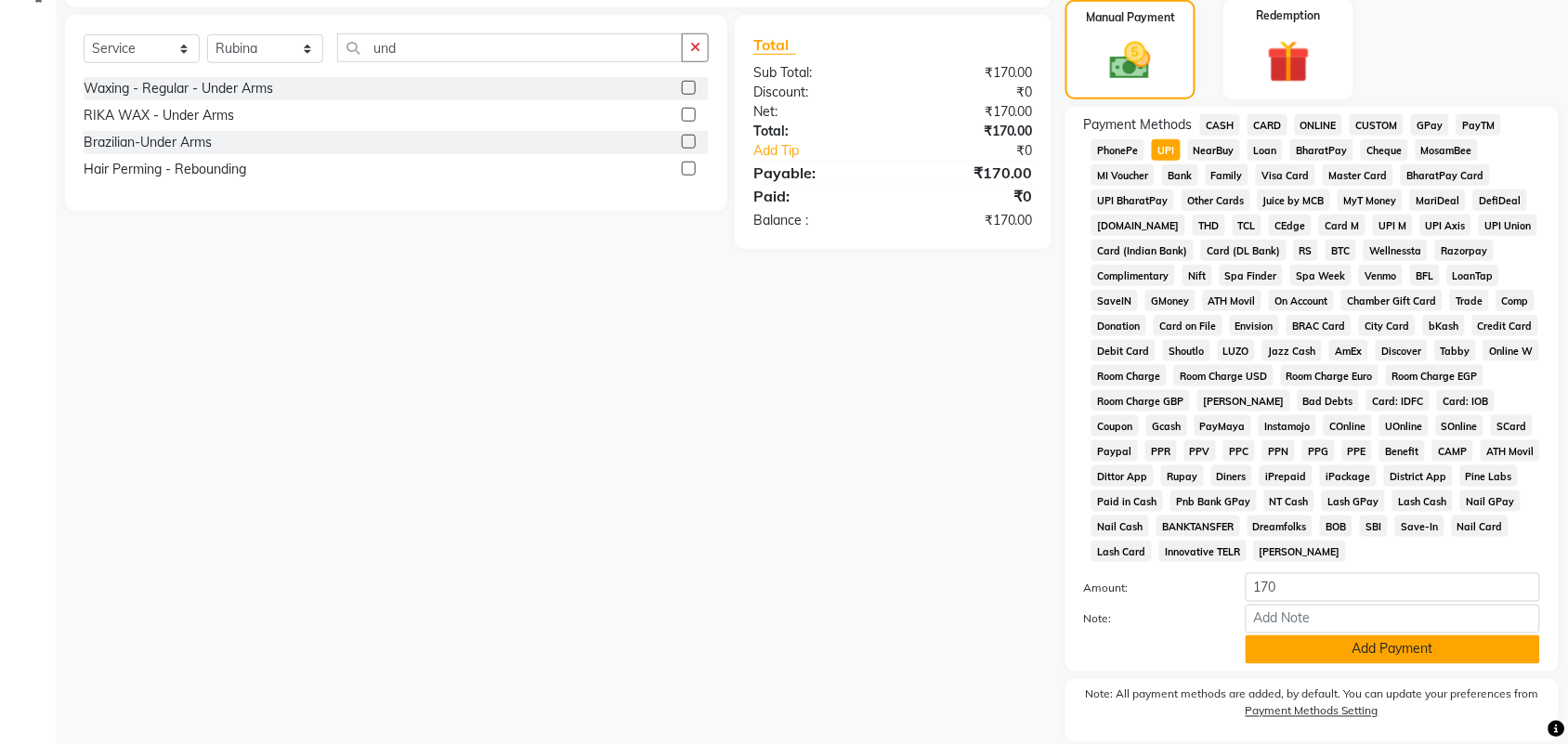
scroll to position [465, 0]
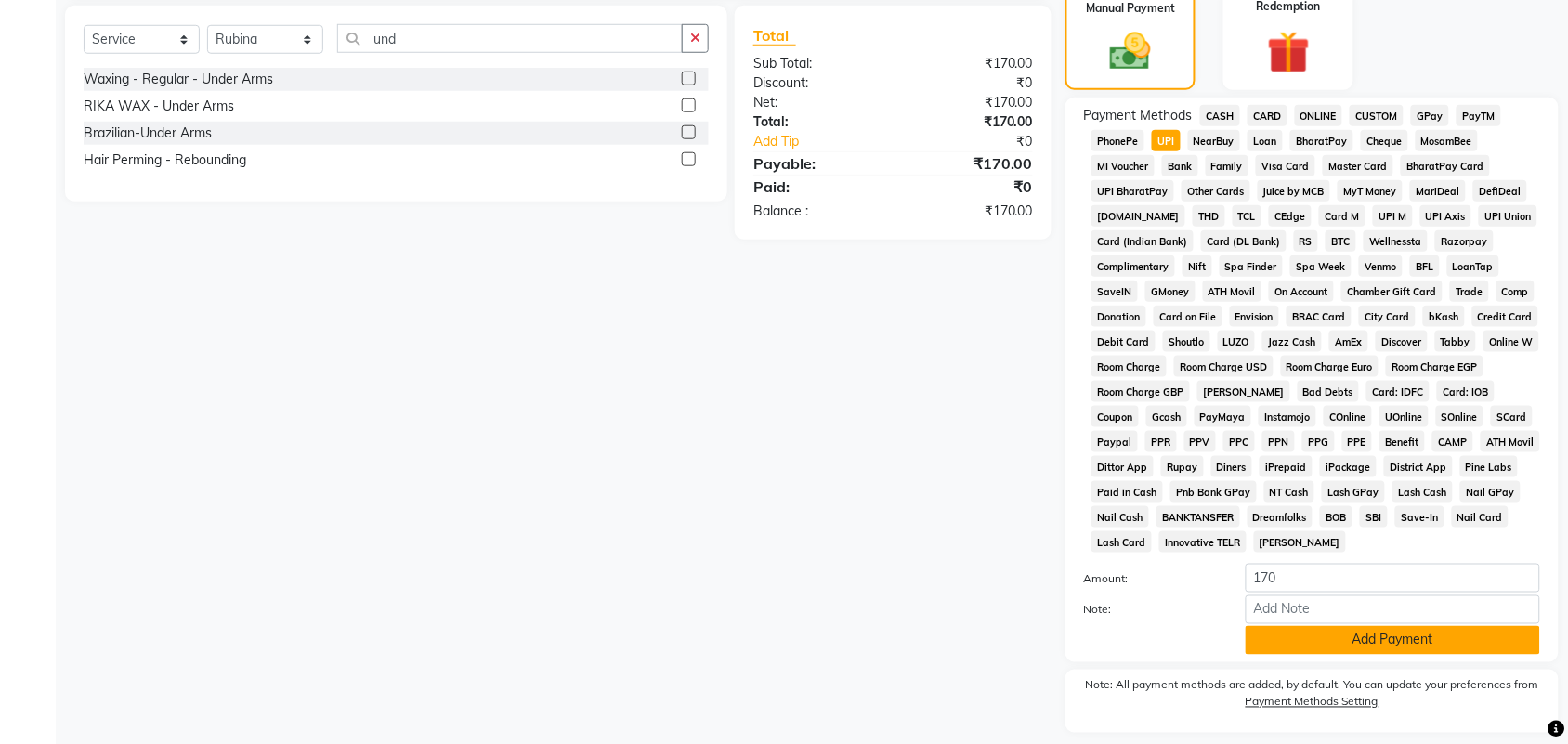
click at [1316, 636] on button "Add Payment" at bounding box center [1393, 640] width 295 height 28
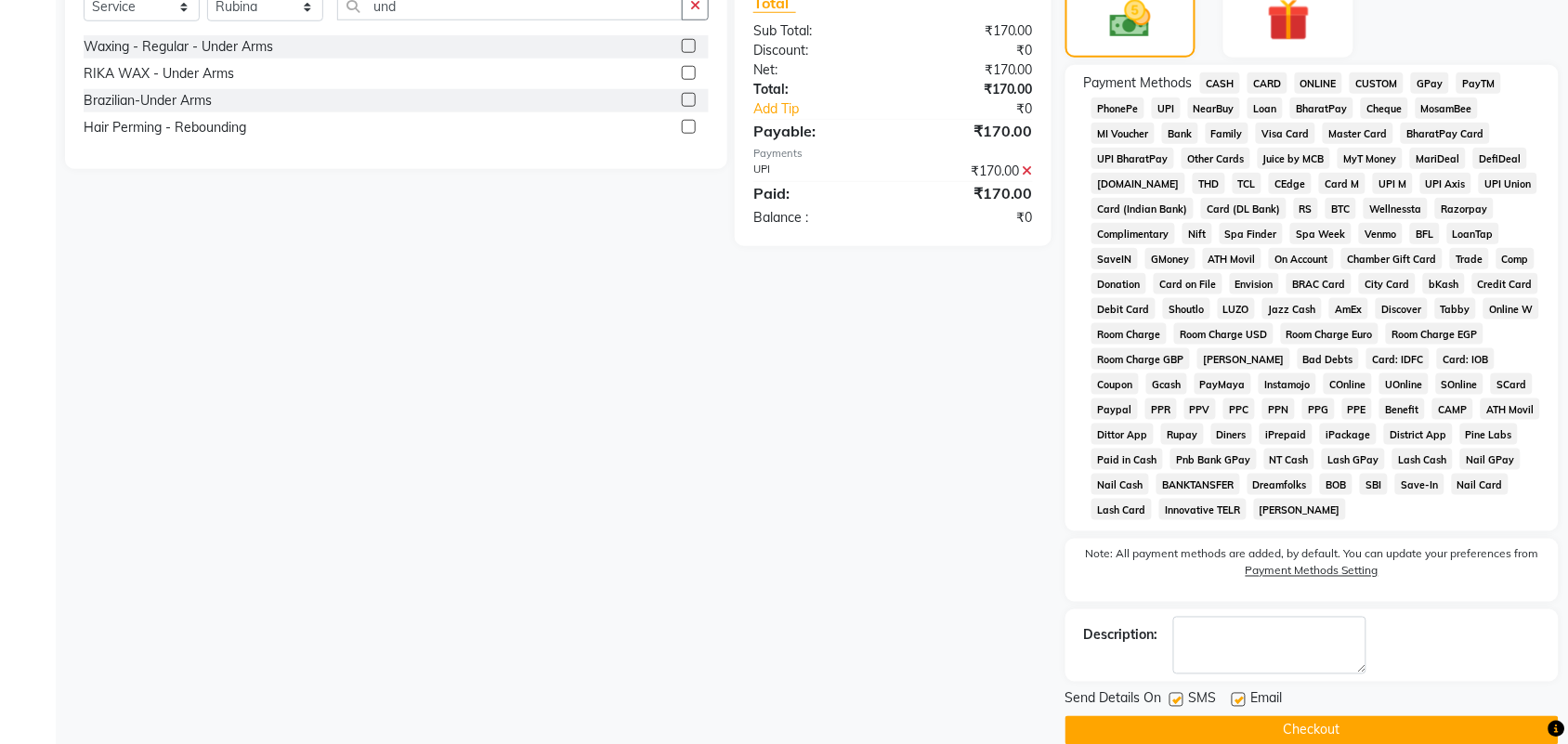
scroll to position [526, 0]
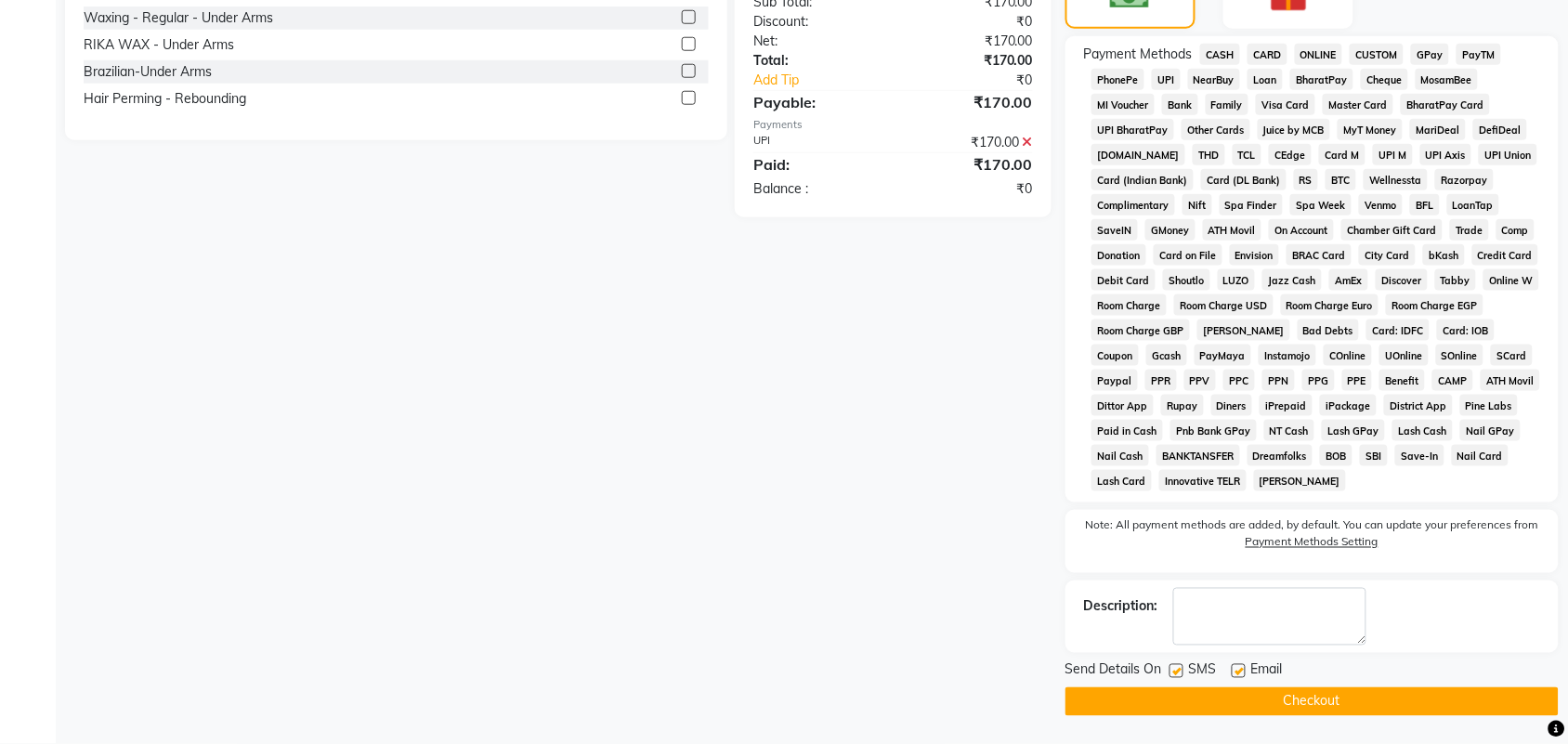
click at [1218, 699] on button "Checkout" at bounding box center [1313, 701] width 493 height 28
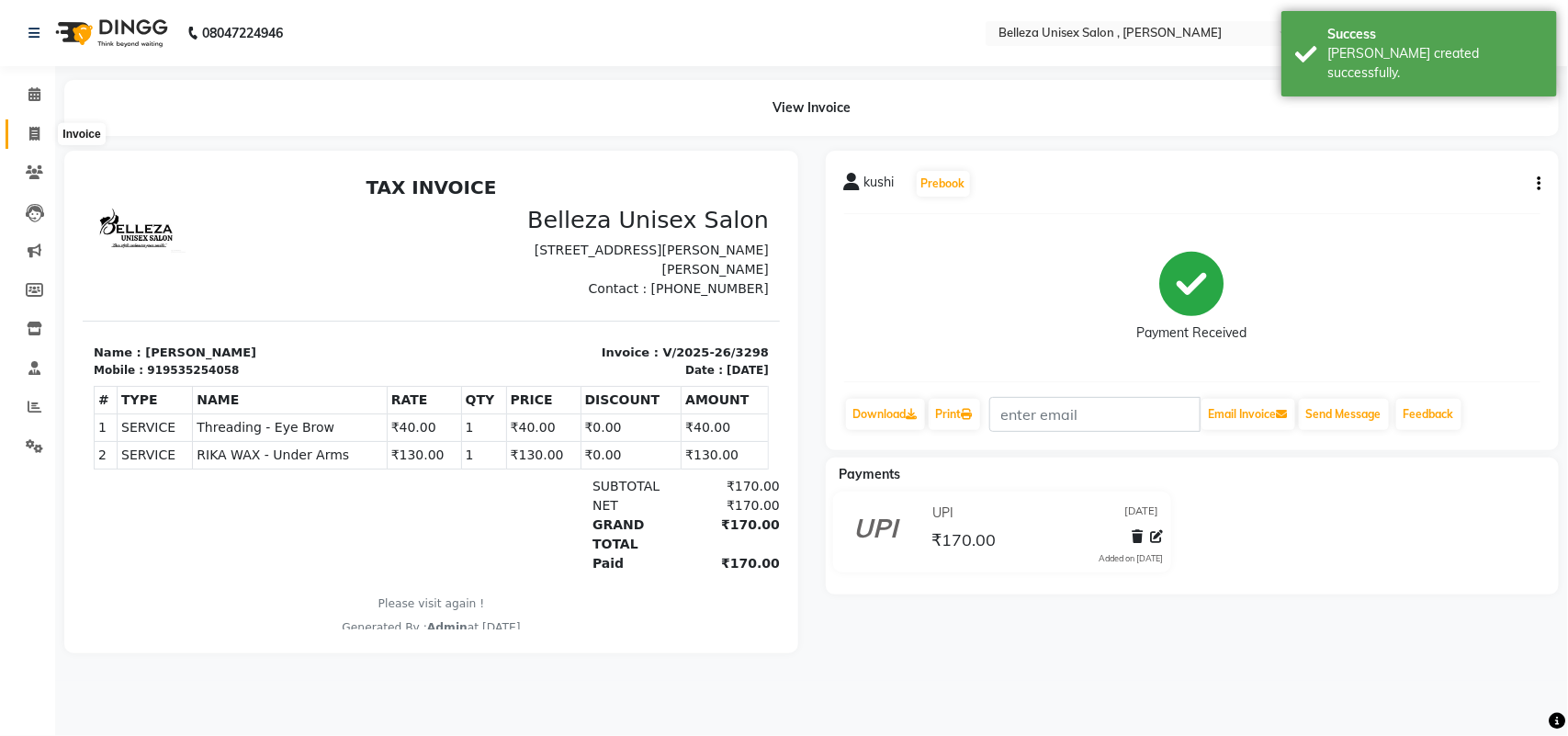
click at [30, 136] on icon at bounding box center [34, 134] width 10 height 14
select select "service"
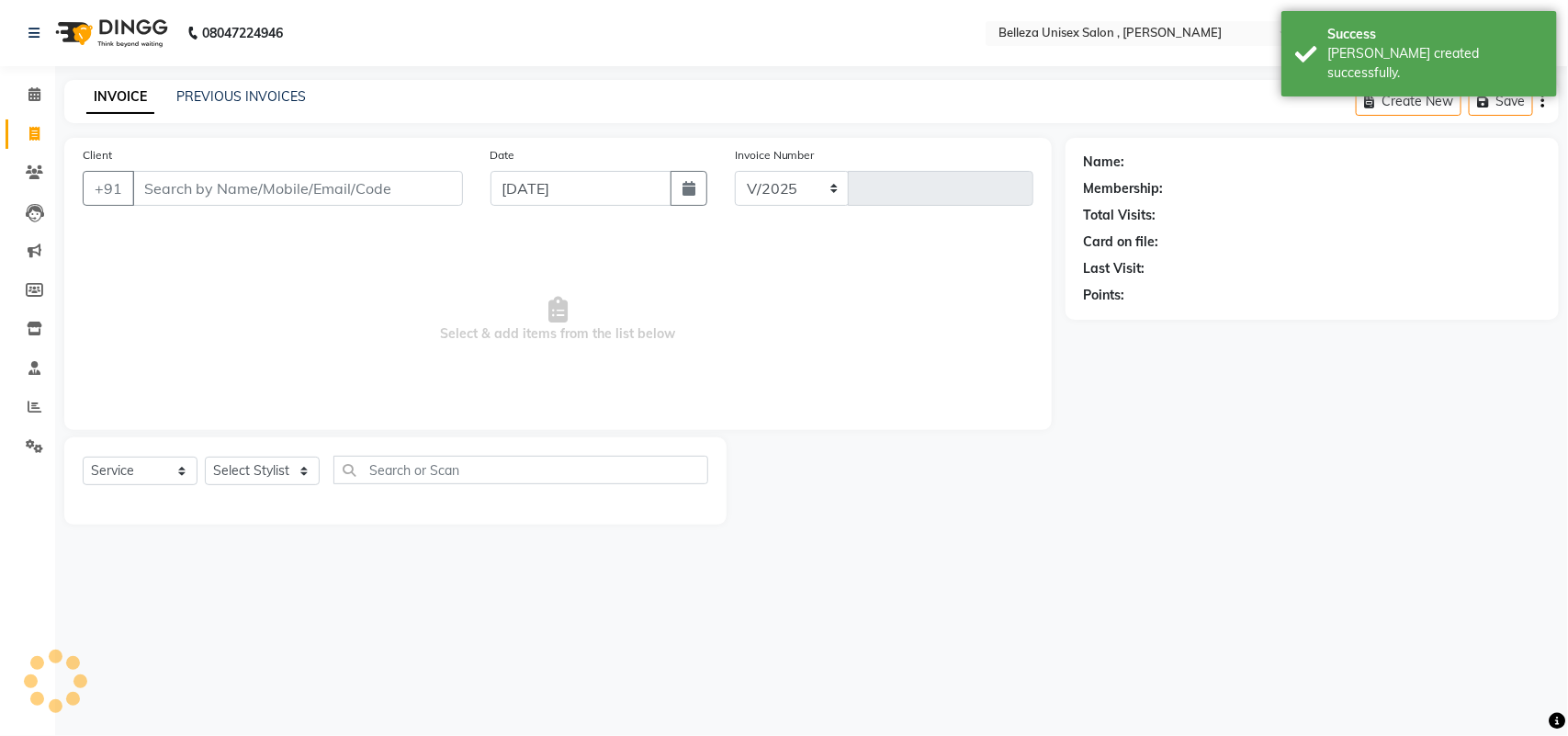
select select "4047"
type input "3299"
select select "product"
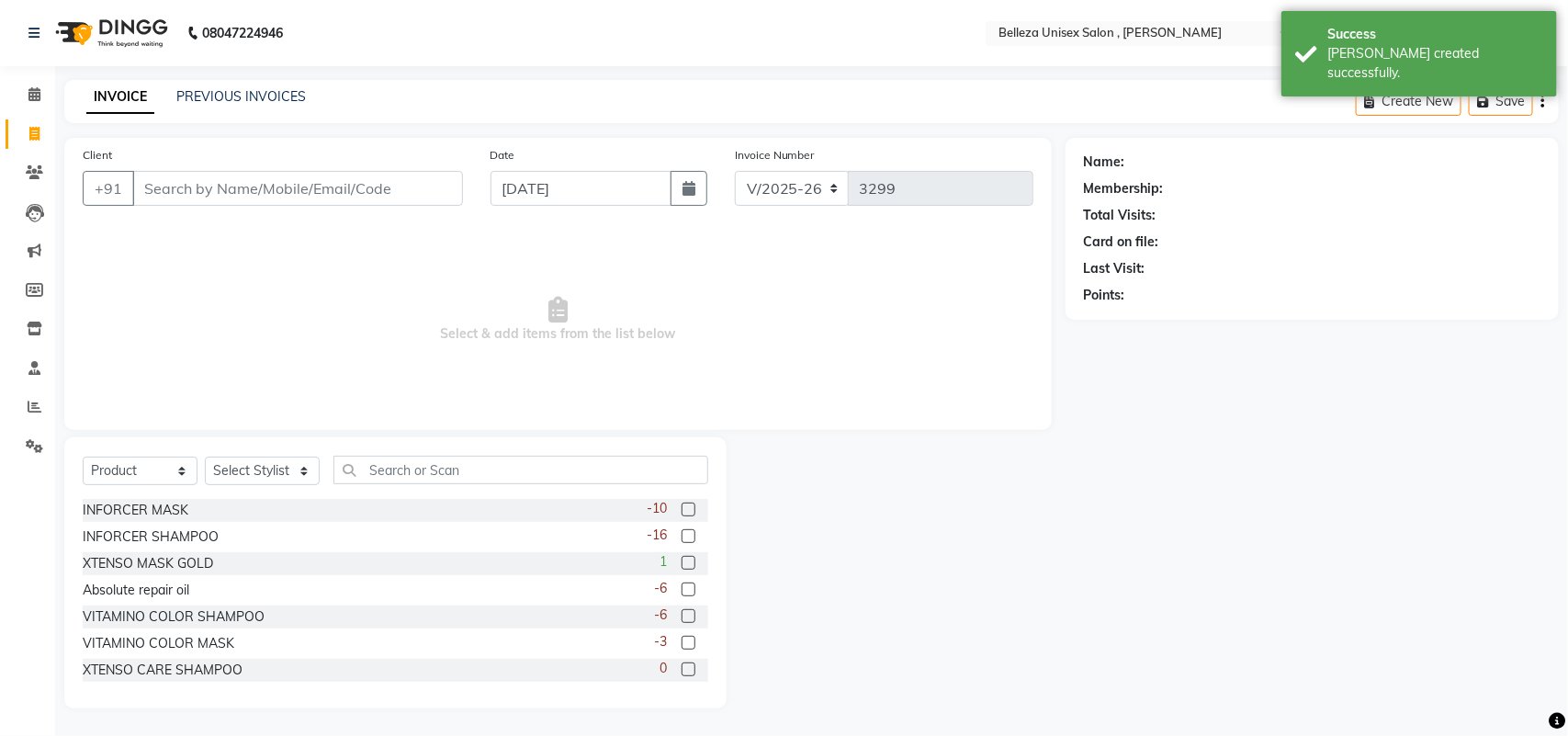
click at [335, 191] on input "Client" at bounding box center [298, 189] width 331 height 35
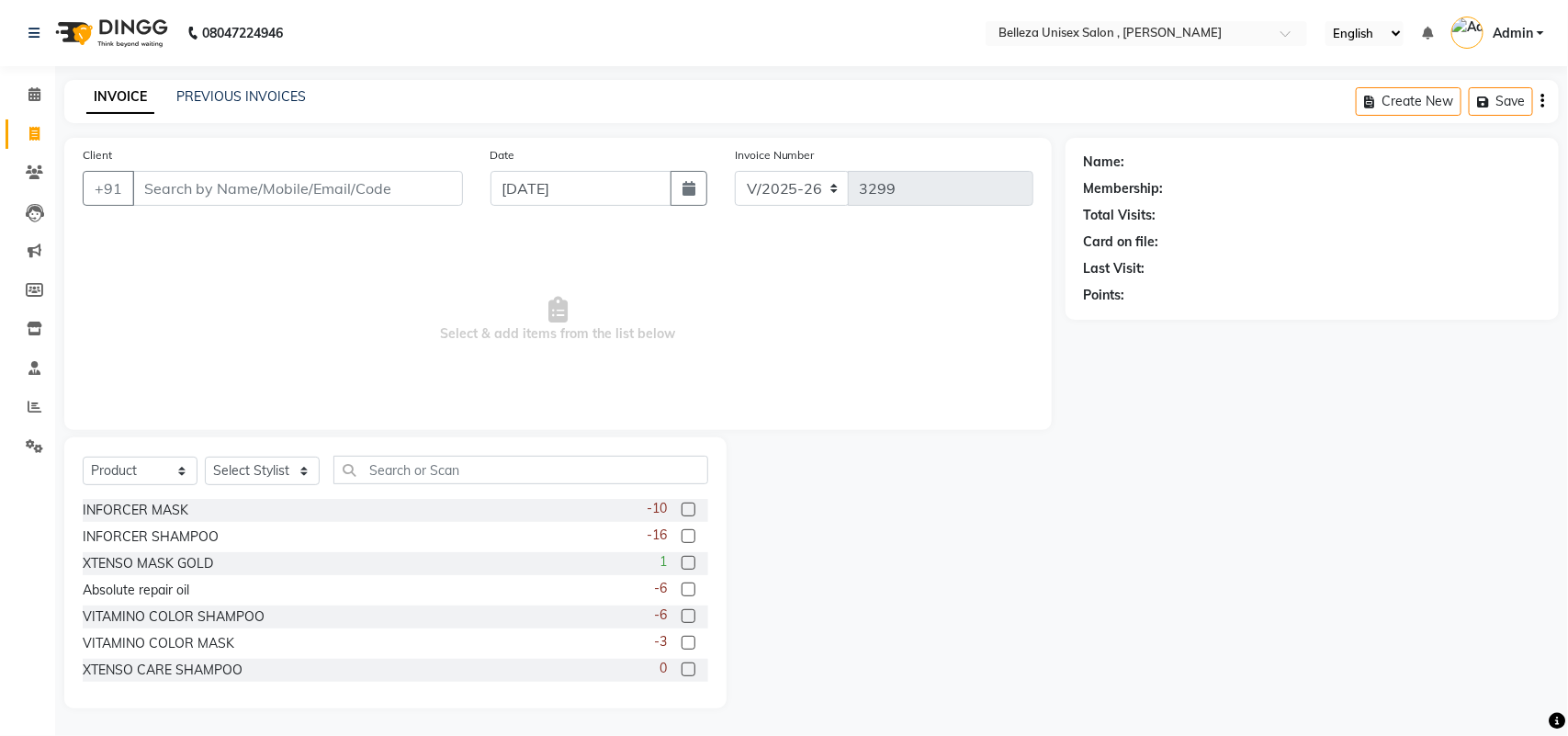
click at [0, 445] on li "Settings" at bounding box center [27, 446] width 55 height 40
click at [33, 405] on icon at bounding box center [34, 407] width 14 height 14
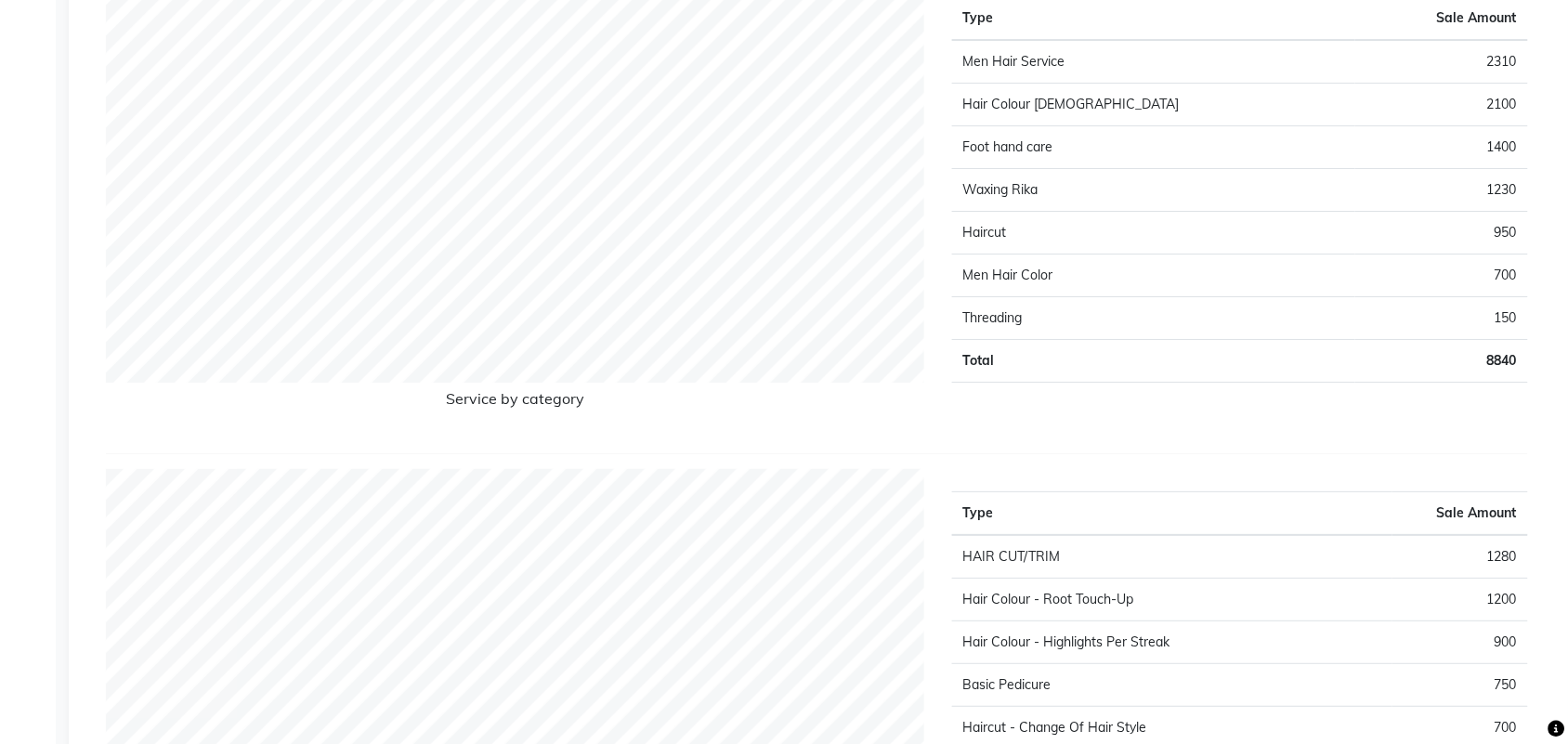
scroll to position [1905, 0]
